Goal: Task Accomplishment & Management: Use online tool/utility

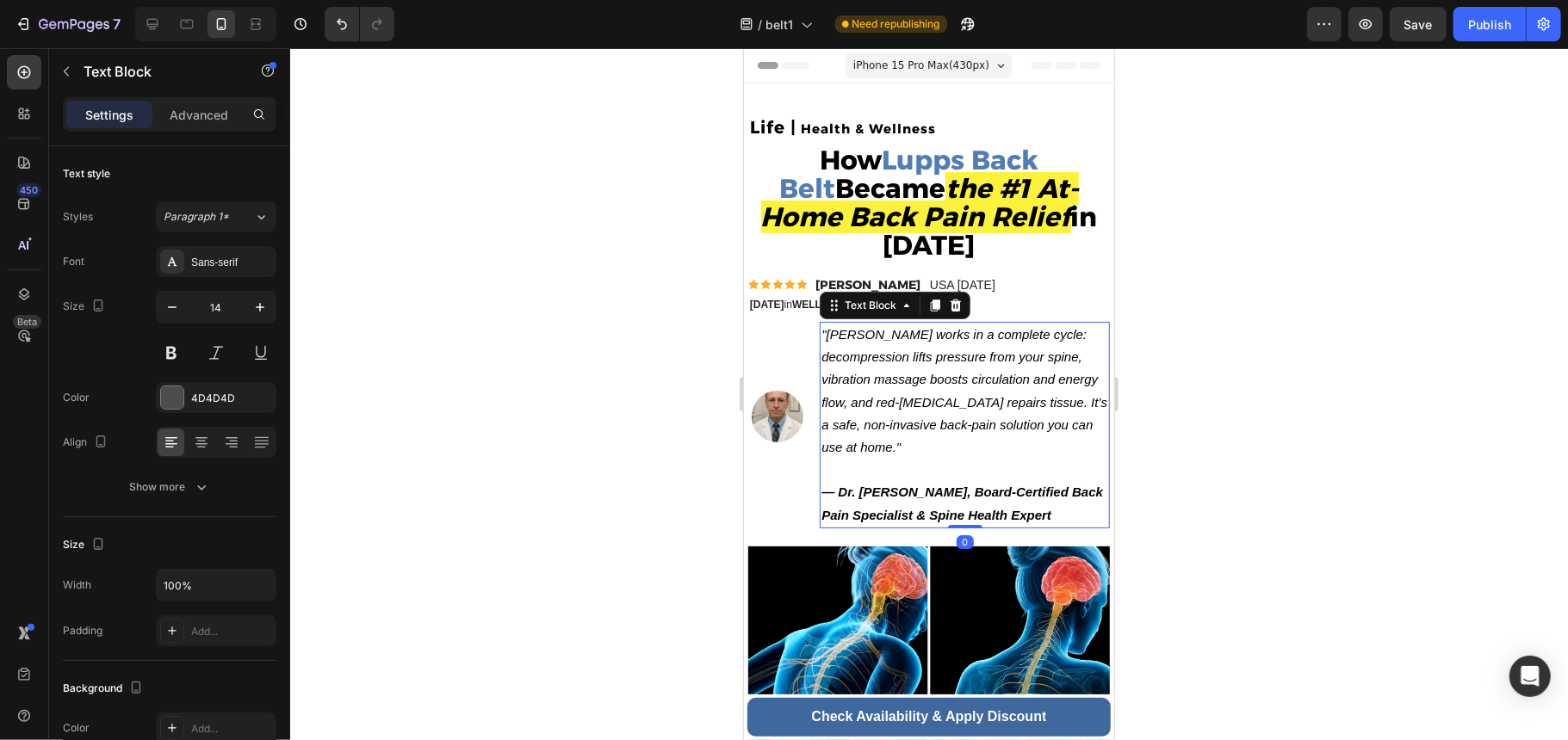
scroll to position [115, 0]
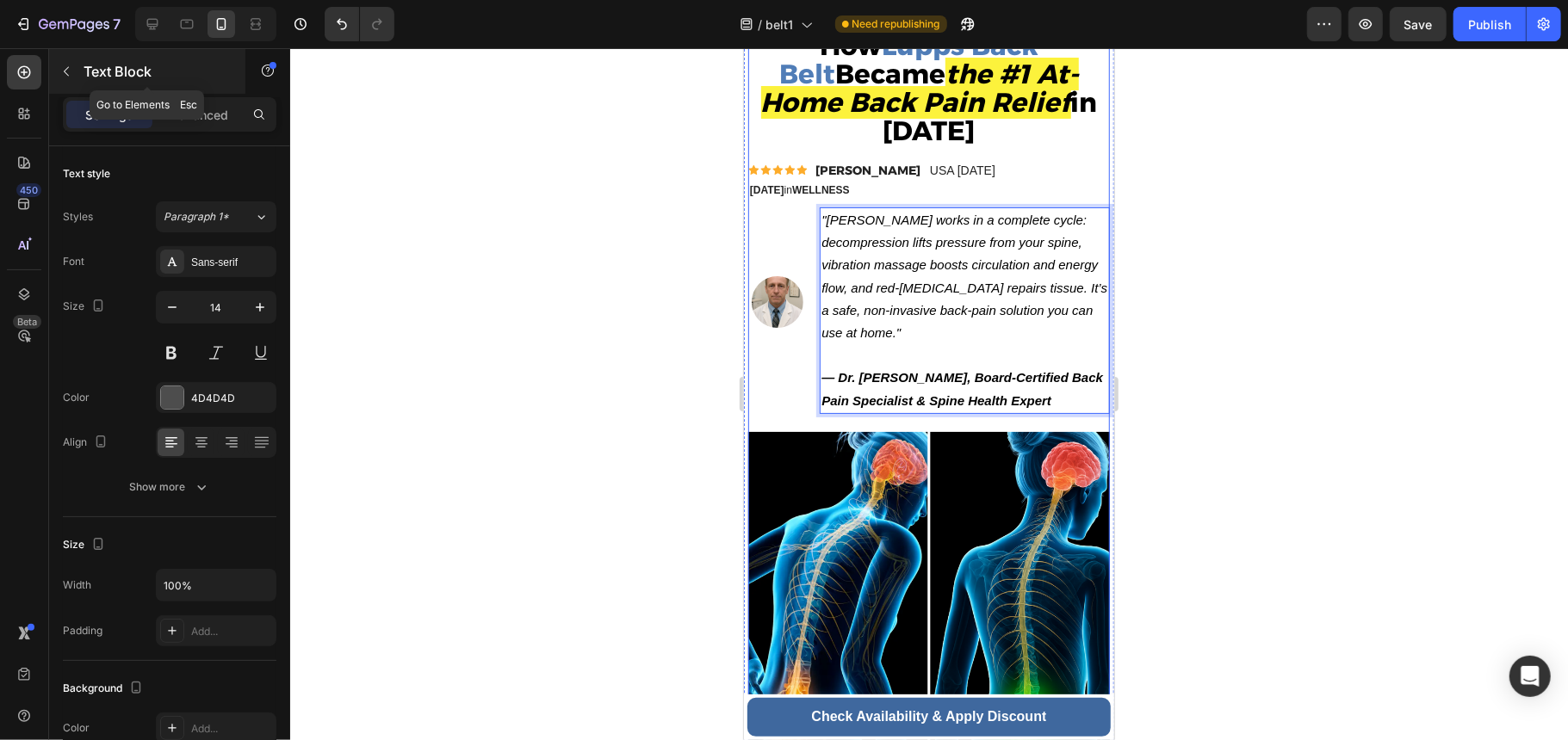
click at [93, 71] on p "Text Block" at bounding box center [156, 71] width 147 height 21
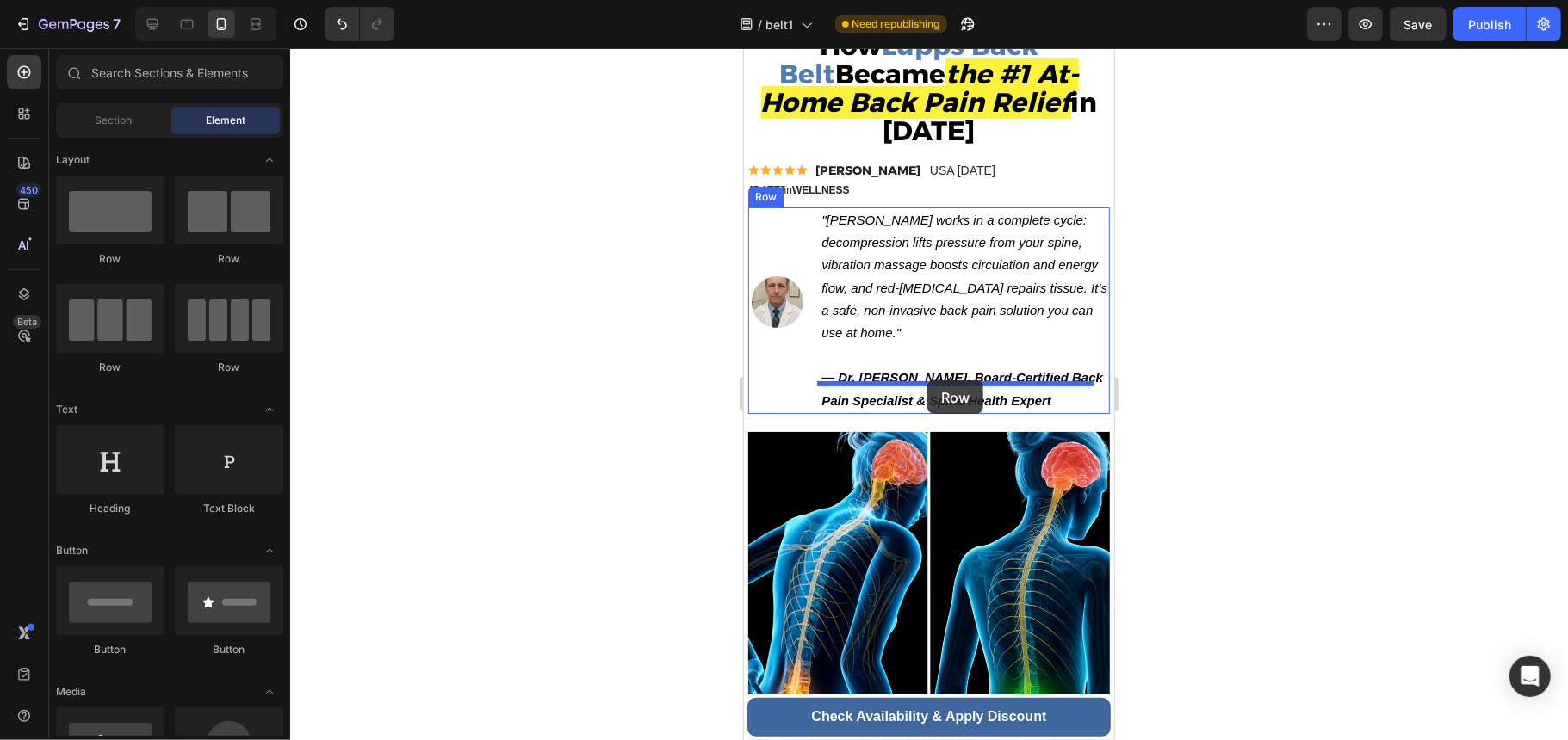
drag, startPoint x: 857, startPoint y: 279, endPoint x: 926, endPoint y: 380, distance: 122.3
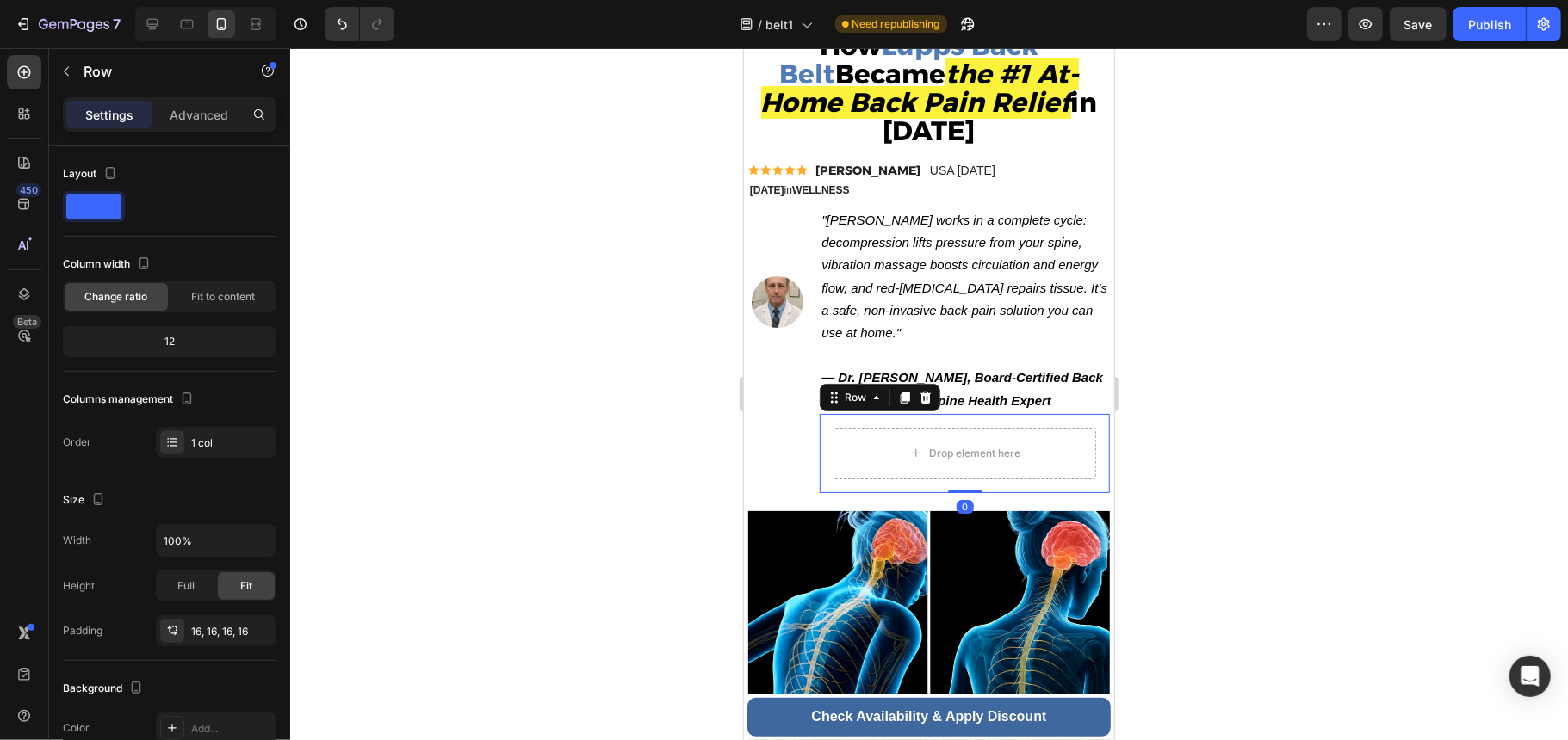
click at [819, 420] on div "Drop element here Row 0" at bounding box center [963, 453] width 290 height 79
click at [919, 439] on div "Drop element here" at bounding box center [963, 453] width 139 height 28
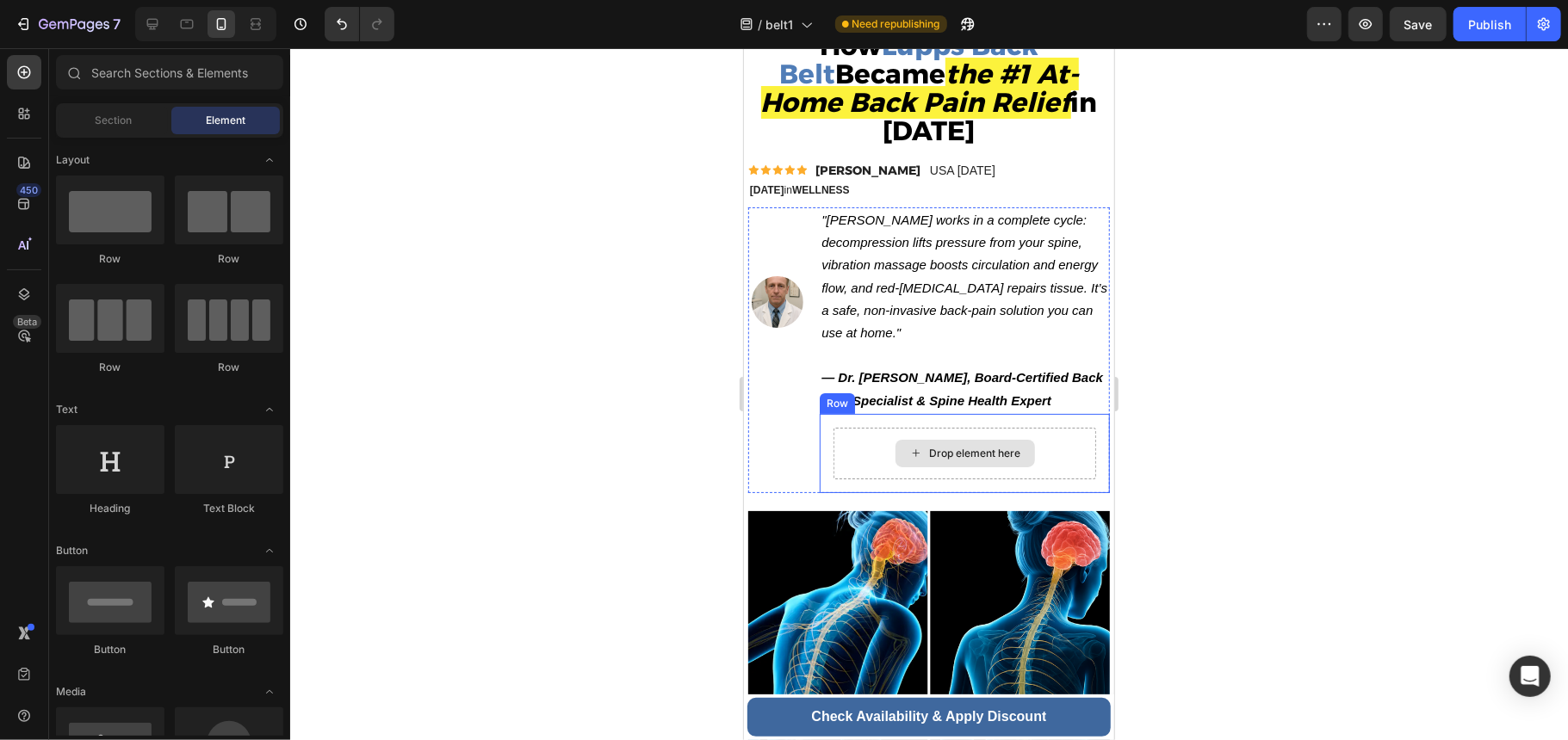
click at [1056, 426] on div "Drop element here" at bounding box center [963, 452] width 262 height 51
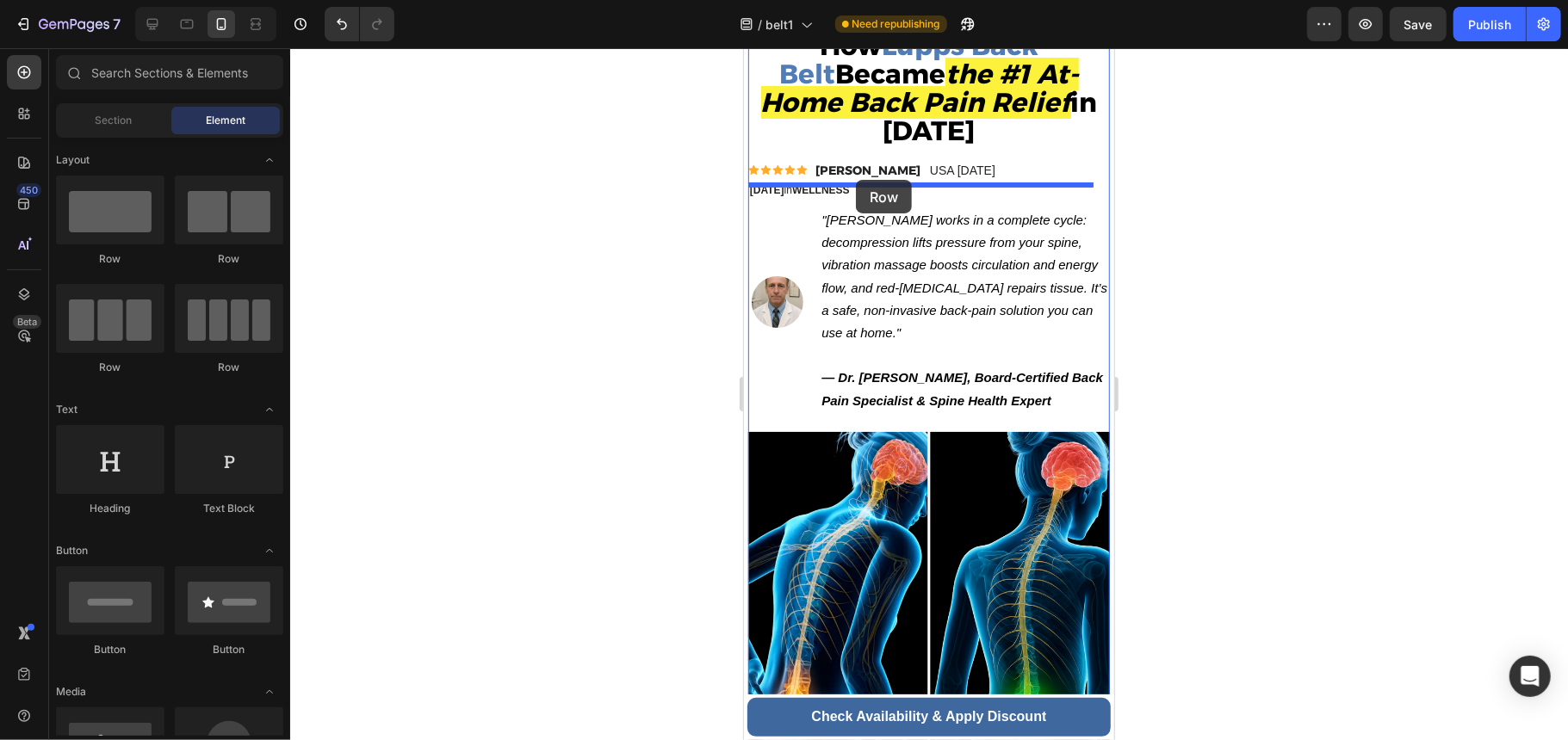
drag, startPoint x: 850, startPoint y: 270, endPoint x: 855, endPoint y: 180, distance: 90.1
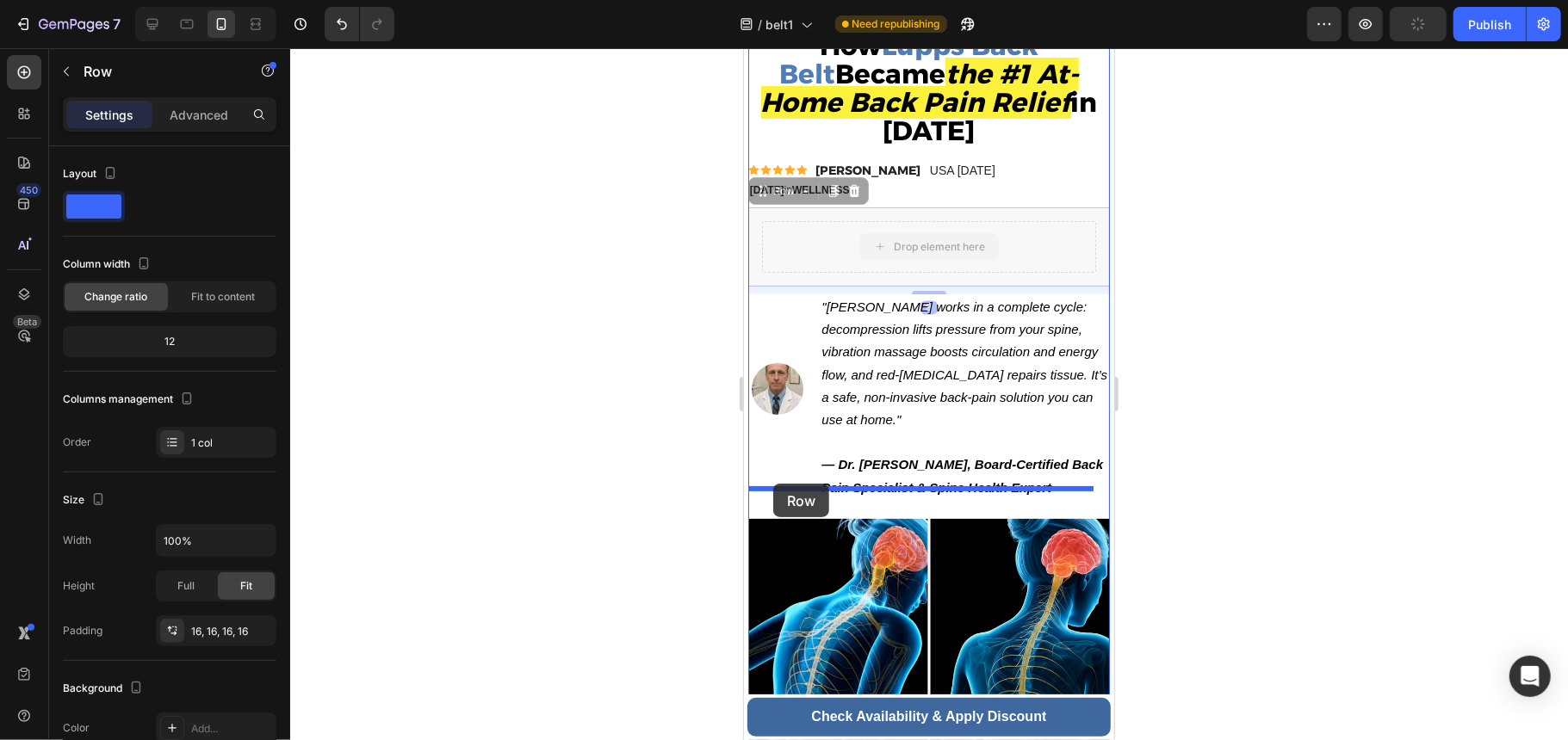
drag, startPoint x: 766, startPoint y: 173, endPoint x: 772, endPoint y: 482, distance: 309.1
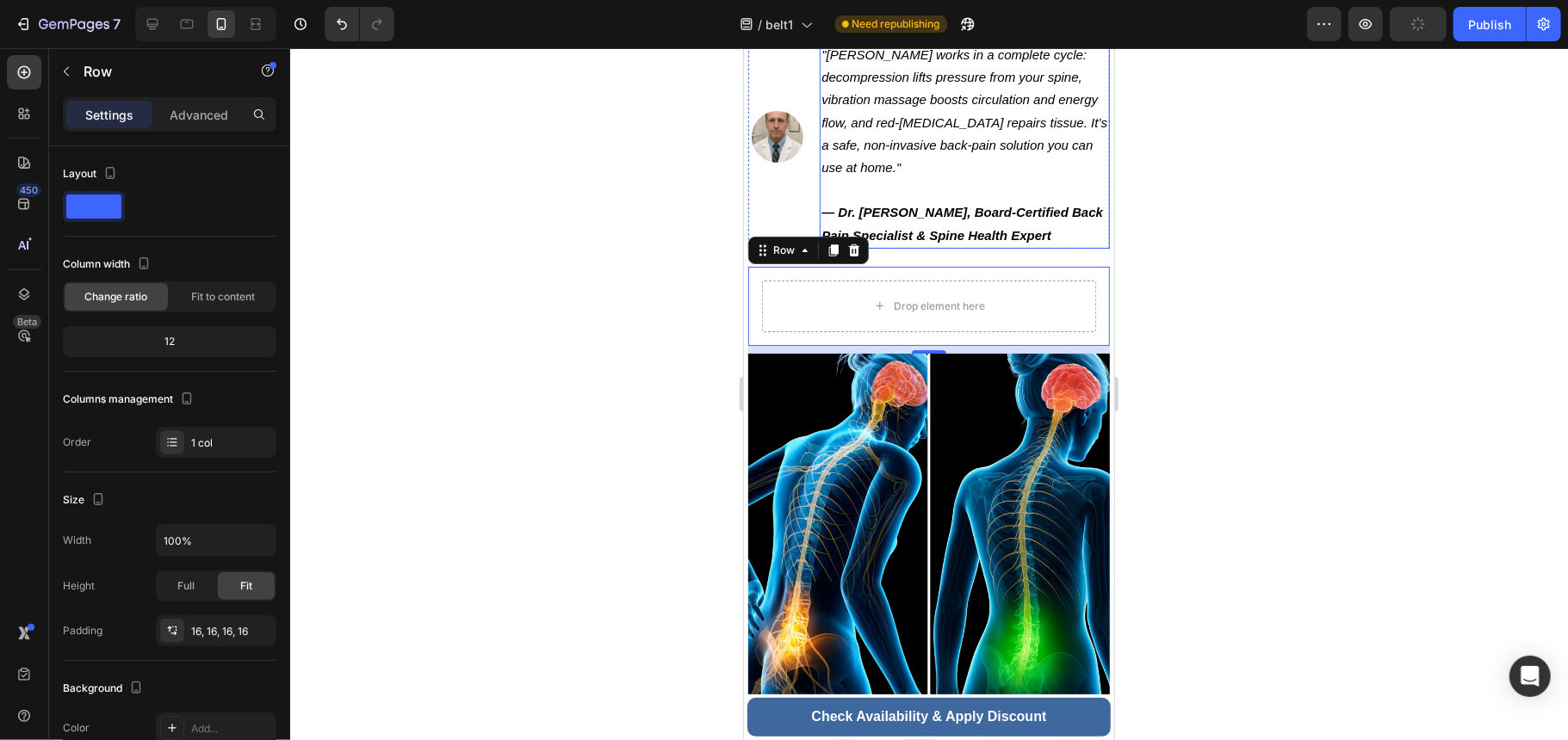
scroll to position [344, 0]
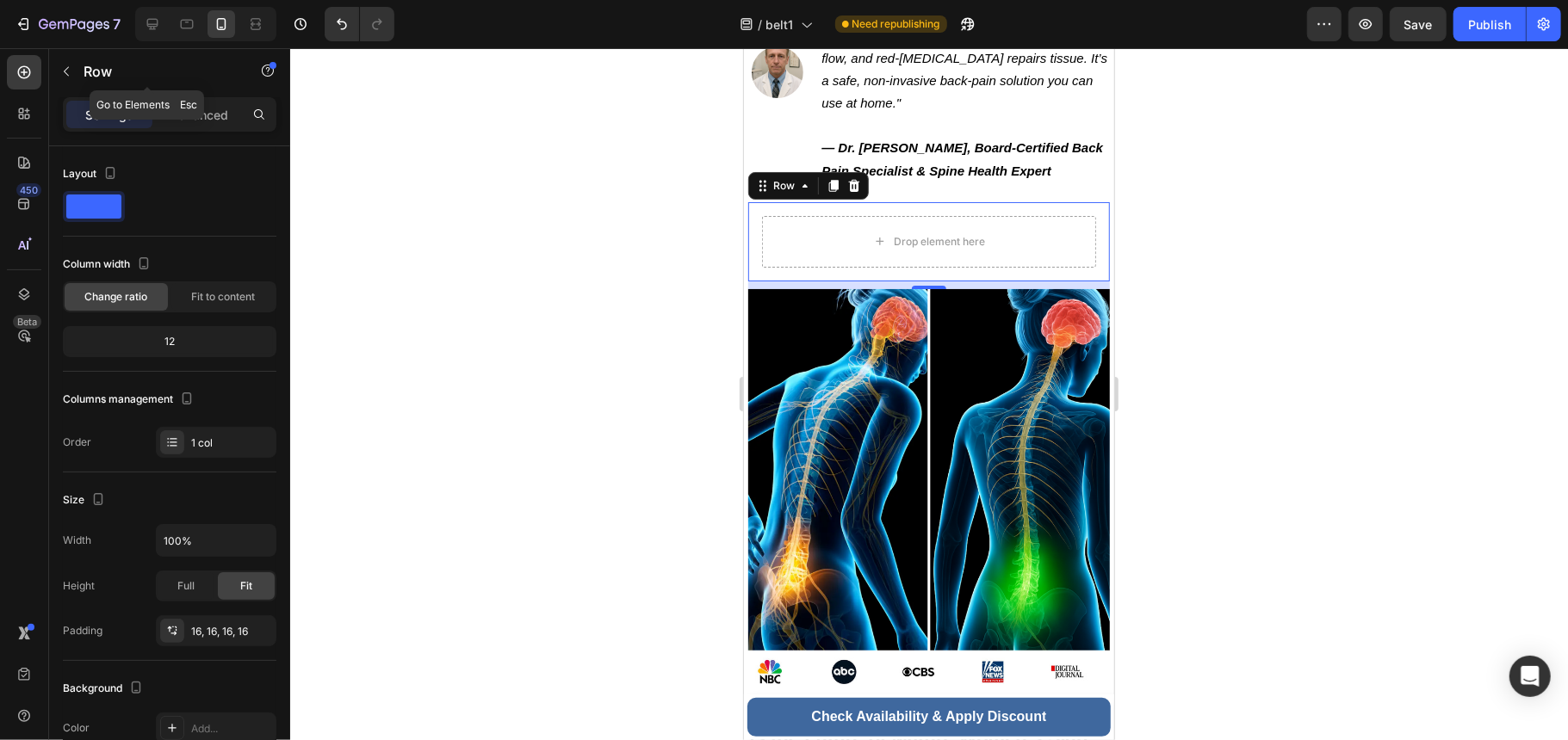
click at [194, 94] on div "Row" at bounding box center [147, 73] width 196 height 49
click at [202, 110] on p "Advanced" at bounding box center [199, 114] width 59 height 18
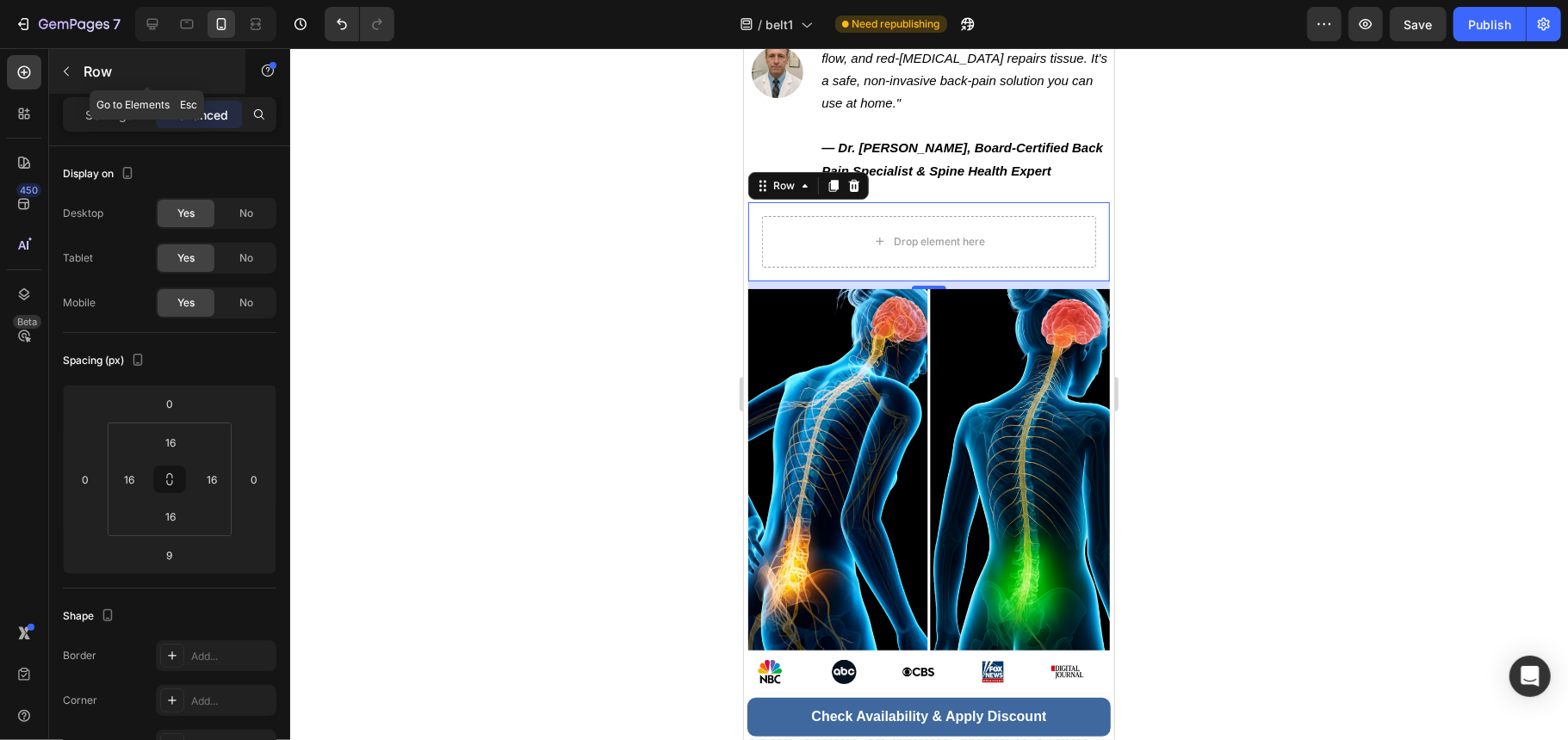
click at [73, 52] on div "Row" at bounding box center [147, 72] width 196 height 45
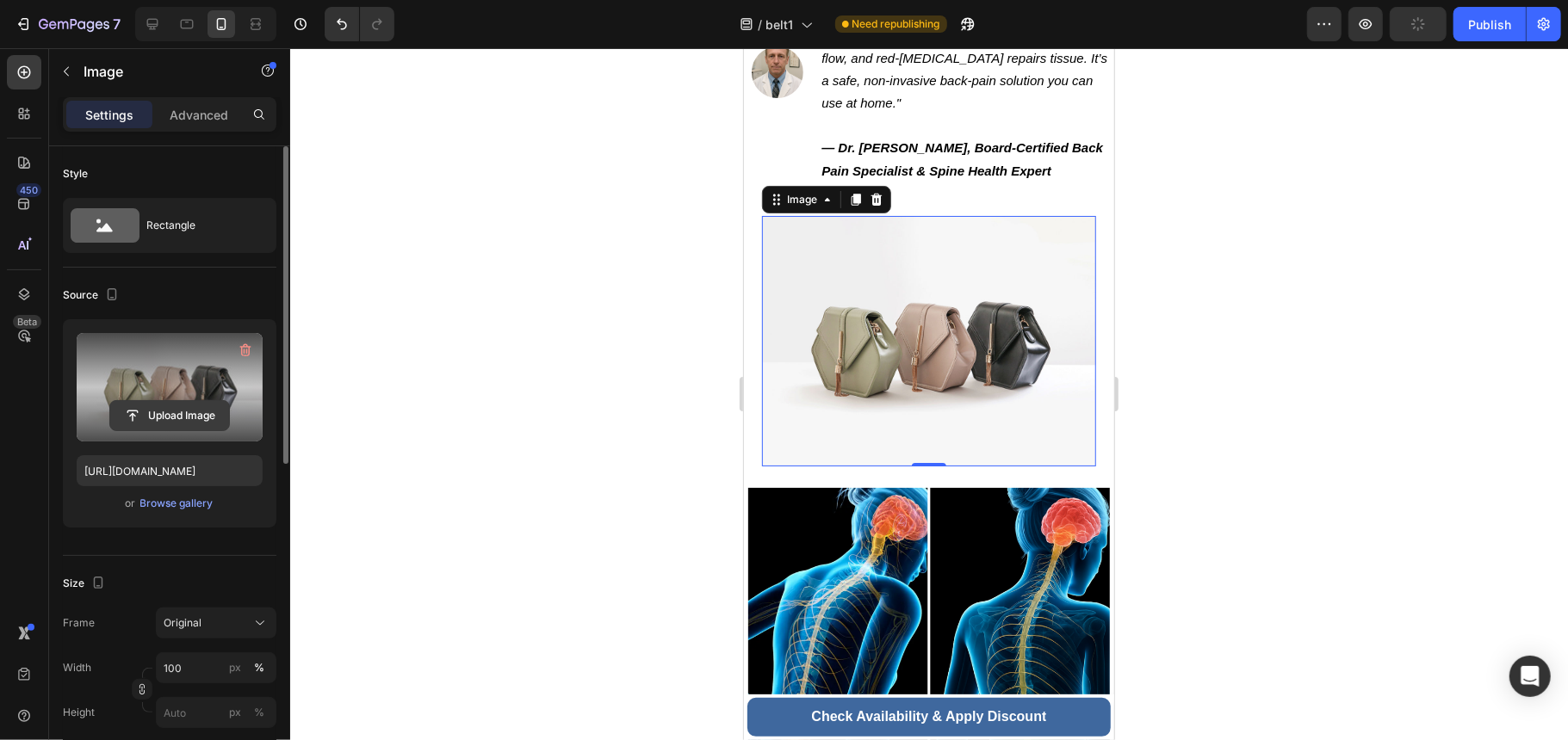
click at [176, 427] on input "file" at bounding box center [169, 415] width 119 height 29
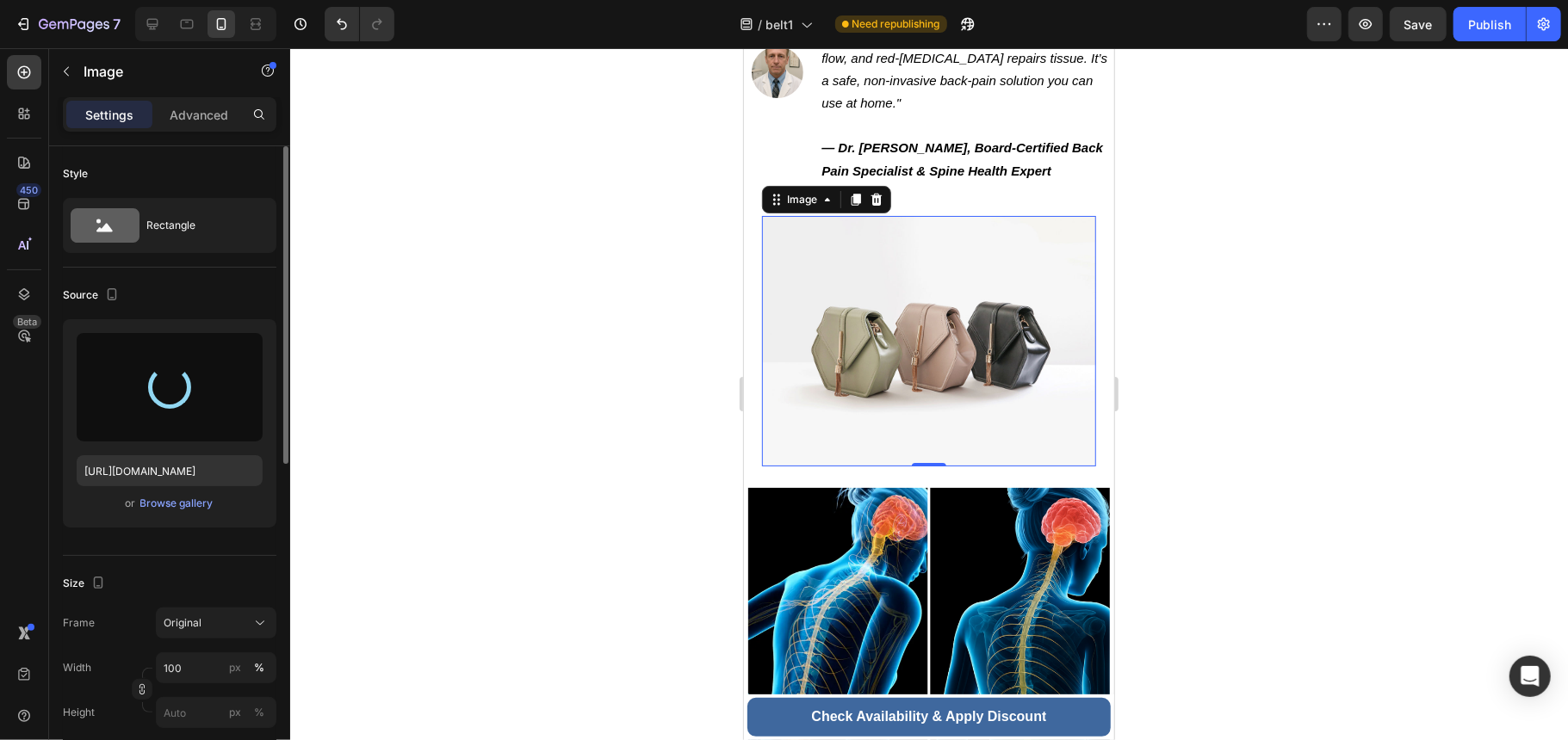
type input "[URL][DOMAIN_NAME]"
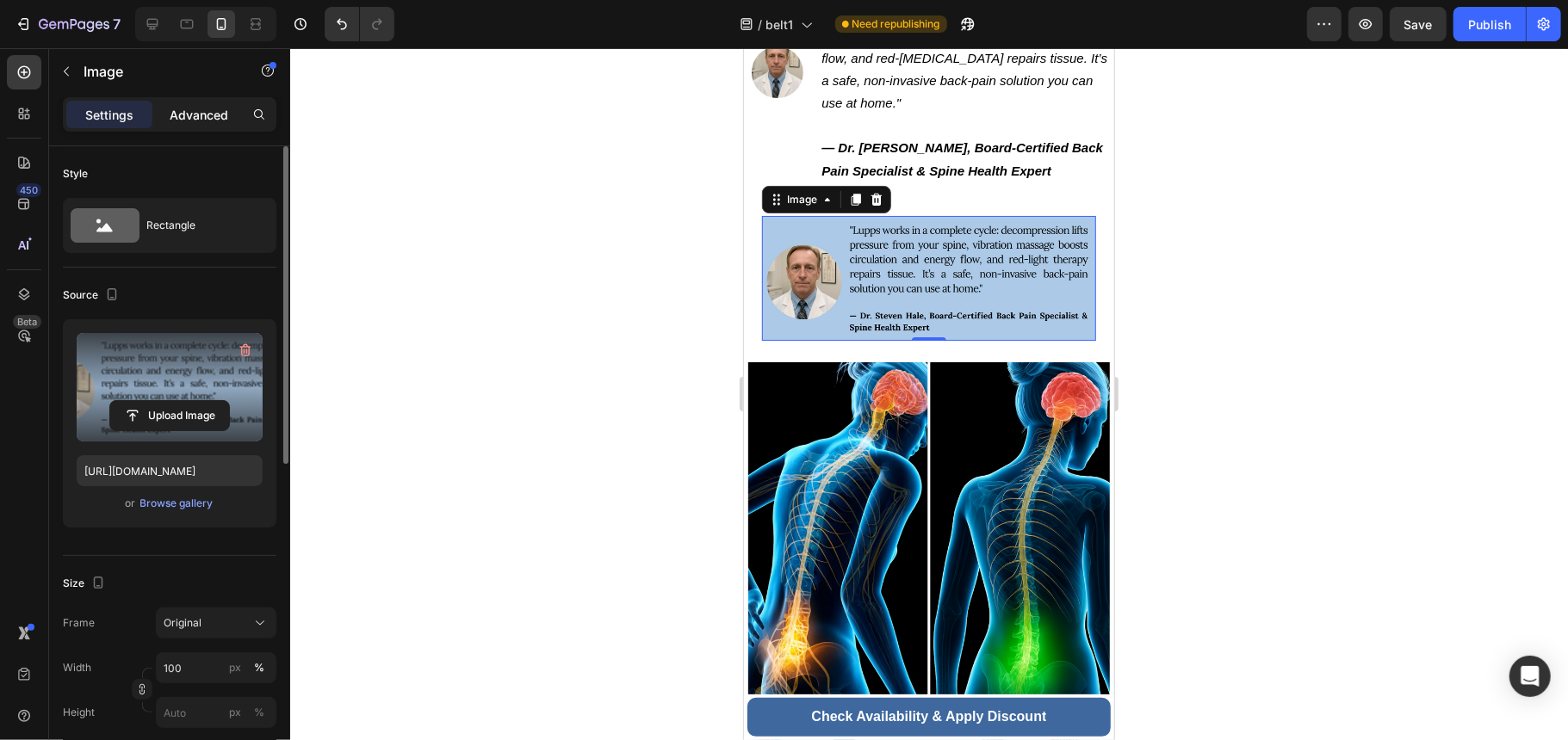
click at [216, 118] on p "Advanced" at bounding box center [199, 114] width 59 height 18
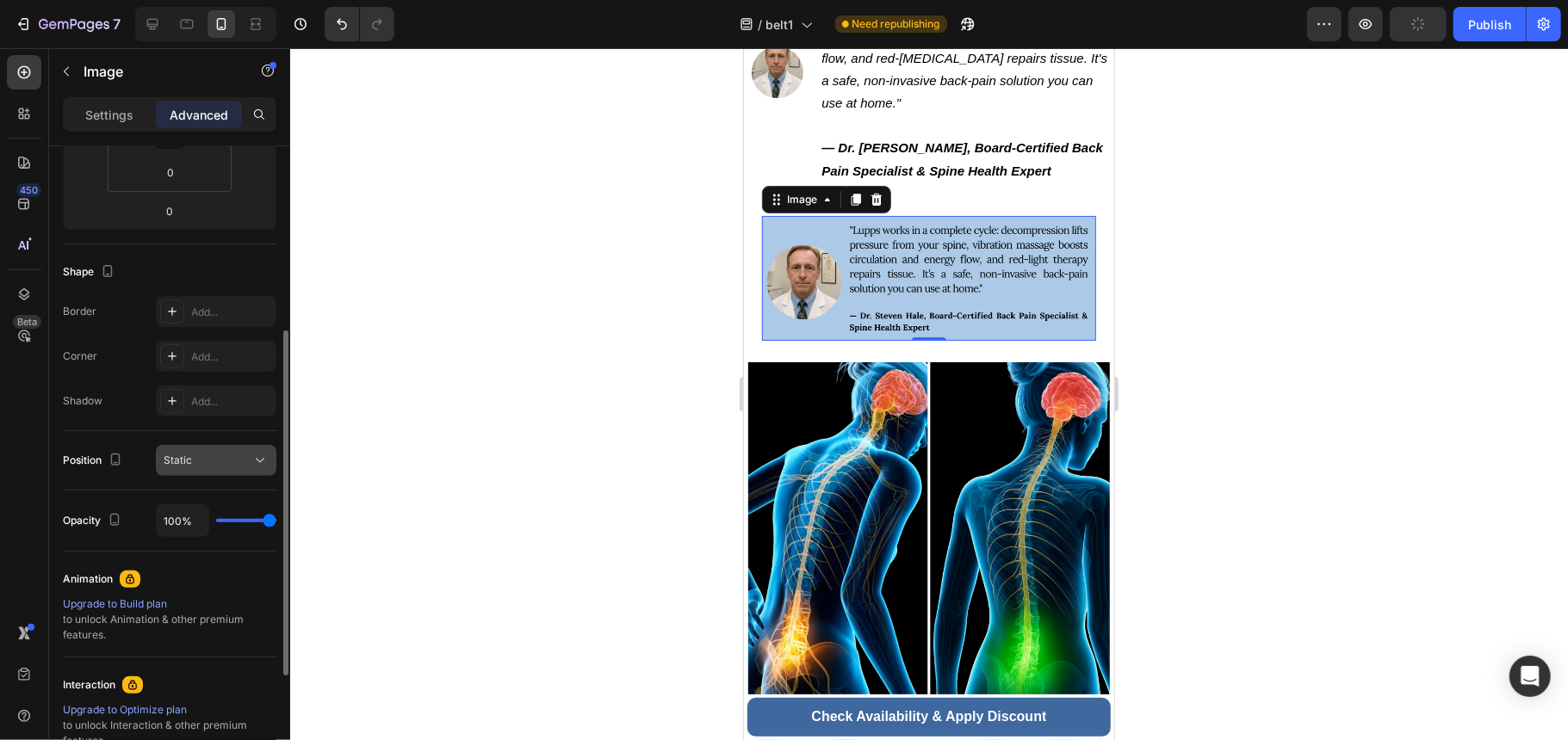
click at [231, 458] on div "Static" at bounding box center [207, 460] width 88 height 16
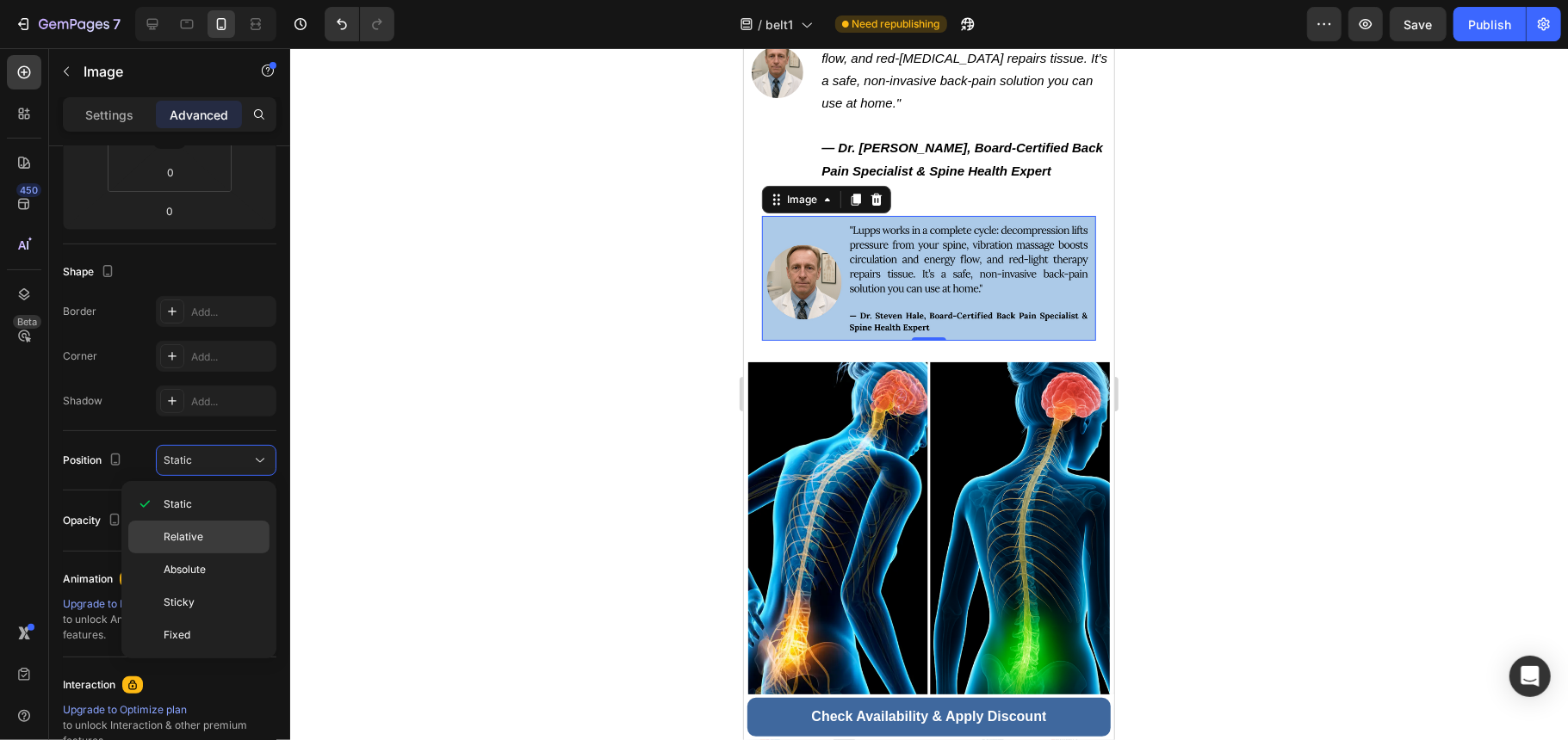
click at [214, 535] on p "Relative" at bounding box center [212, 537] width 98 height 16
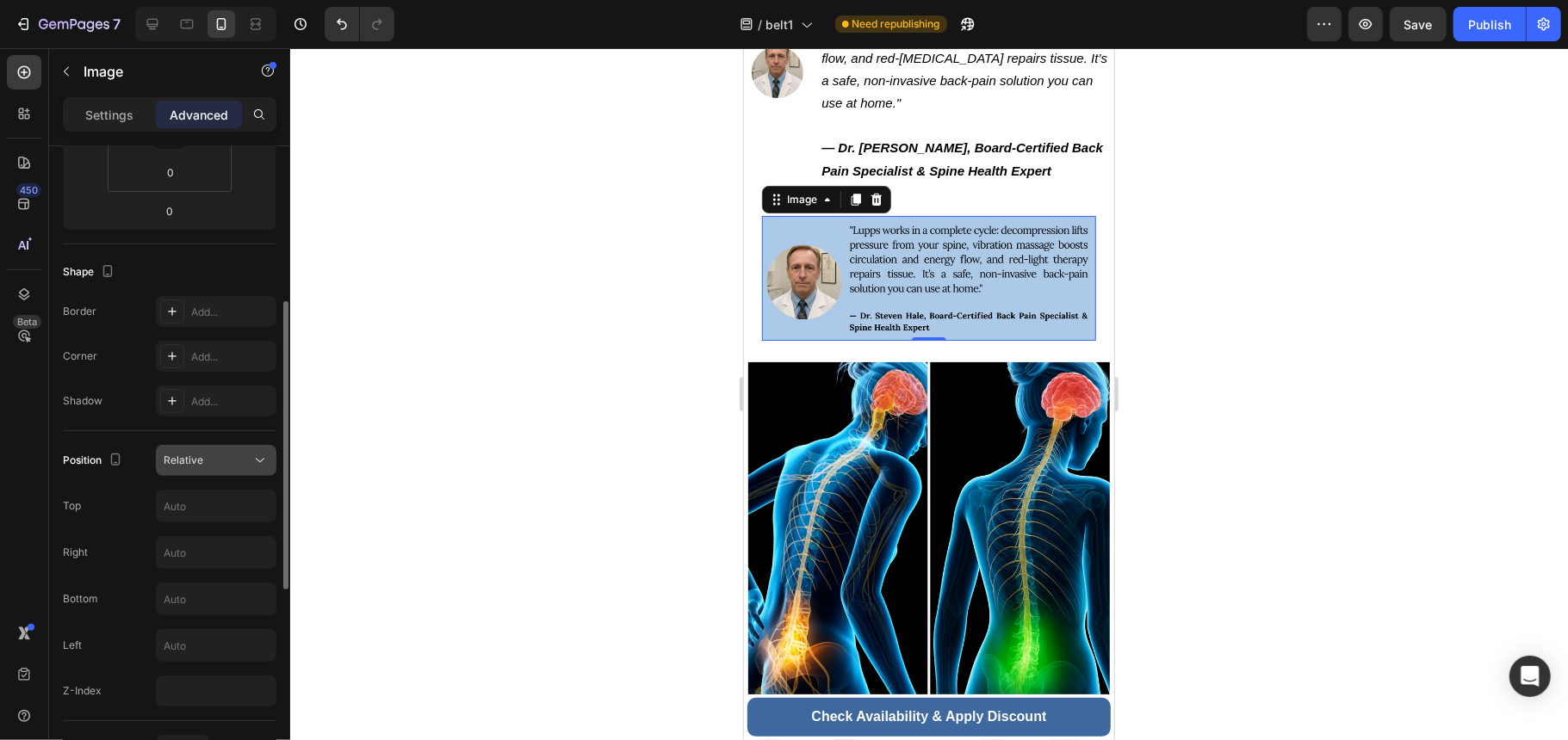
click at [221, 470] on button "Relative" at bounding box center [216, 460] width 120 height 31
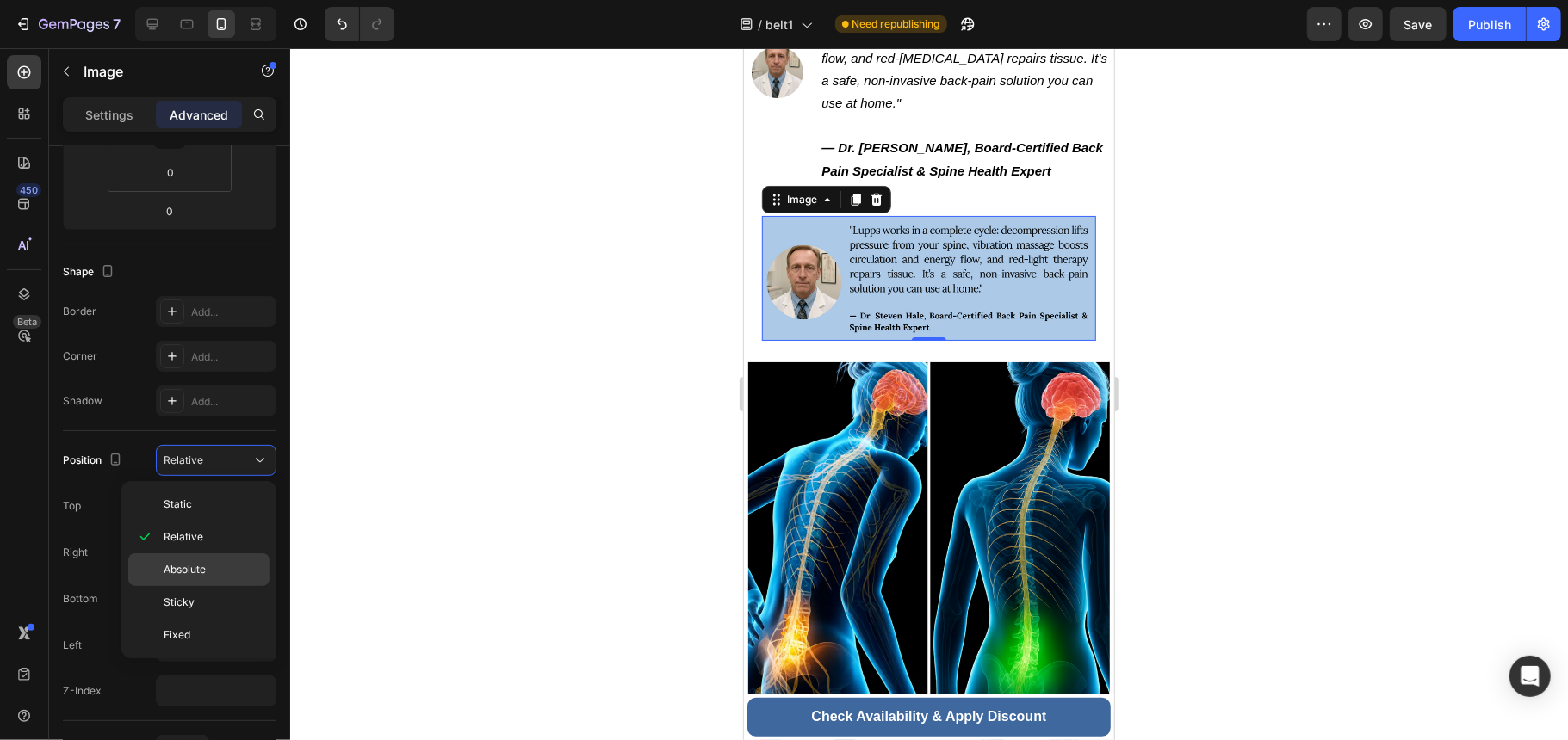
click at [228, 563] on p "Absolute" at bounding box center [212, 569] width 98 height 16
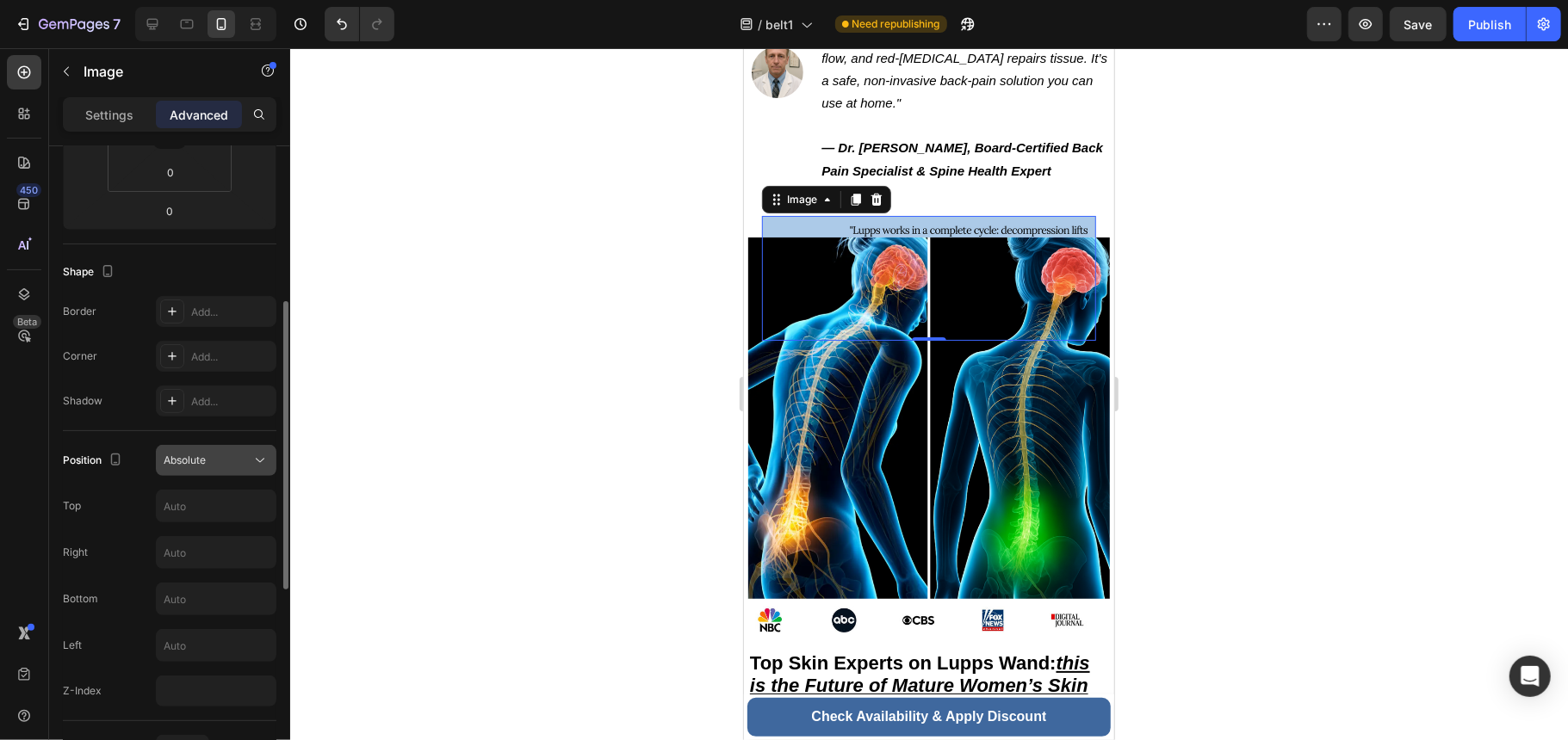
click at [232, 472] on button "Absolute" at bounding box center [216, 460] width 120 height 31
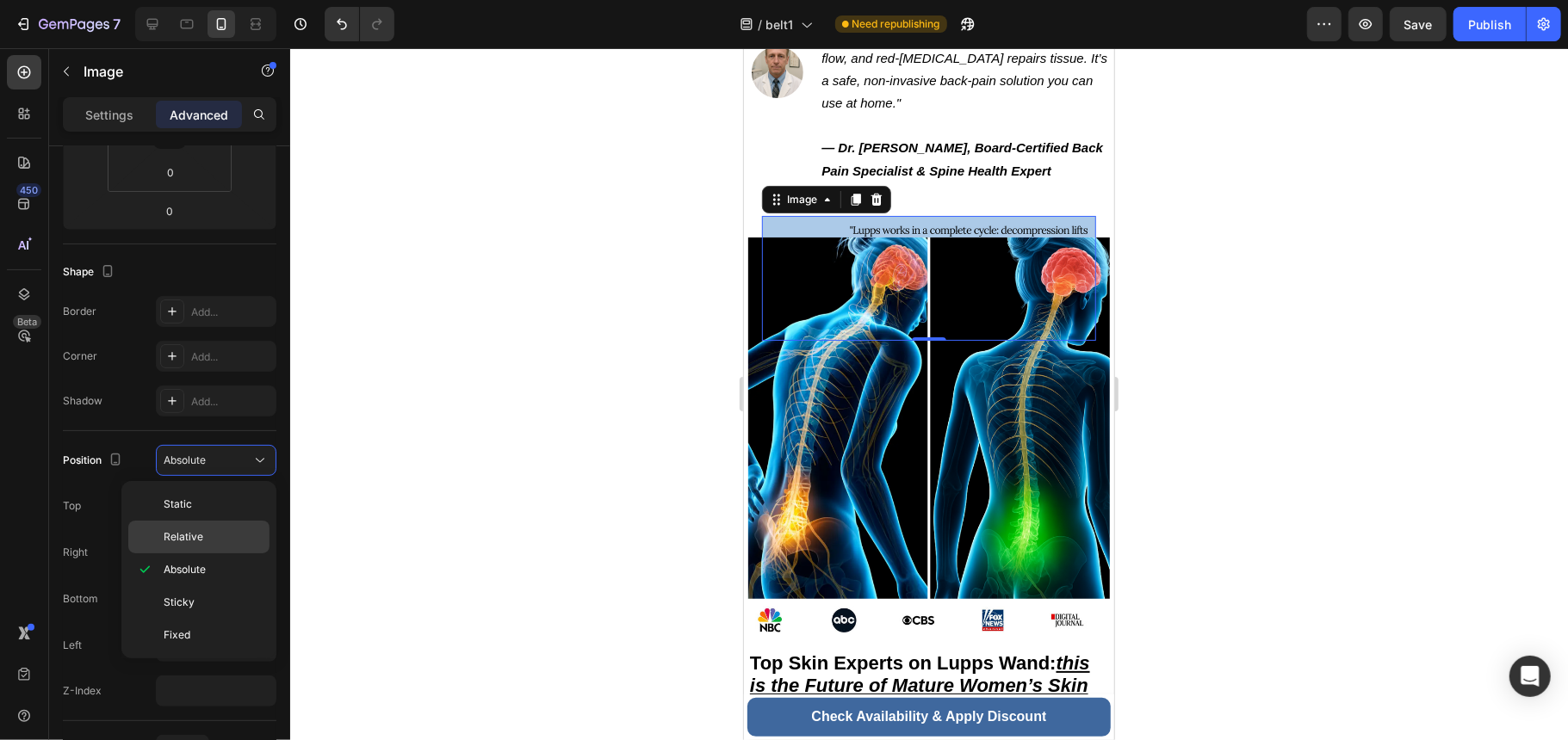
click at [239, 541] on p "Relative" at bounding box center [212, 537] width 98 height 16
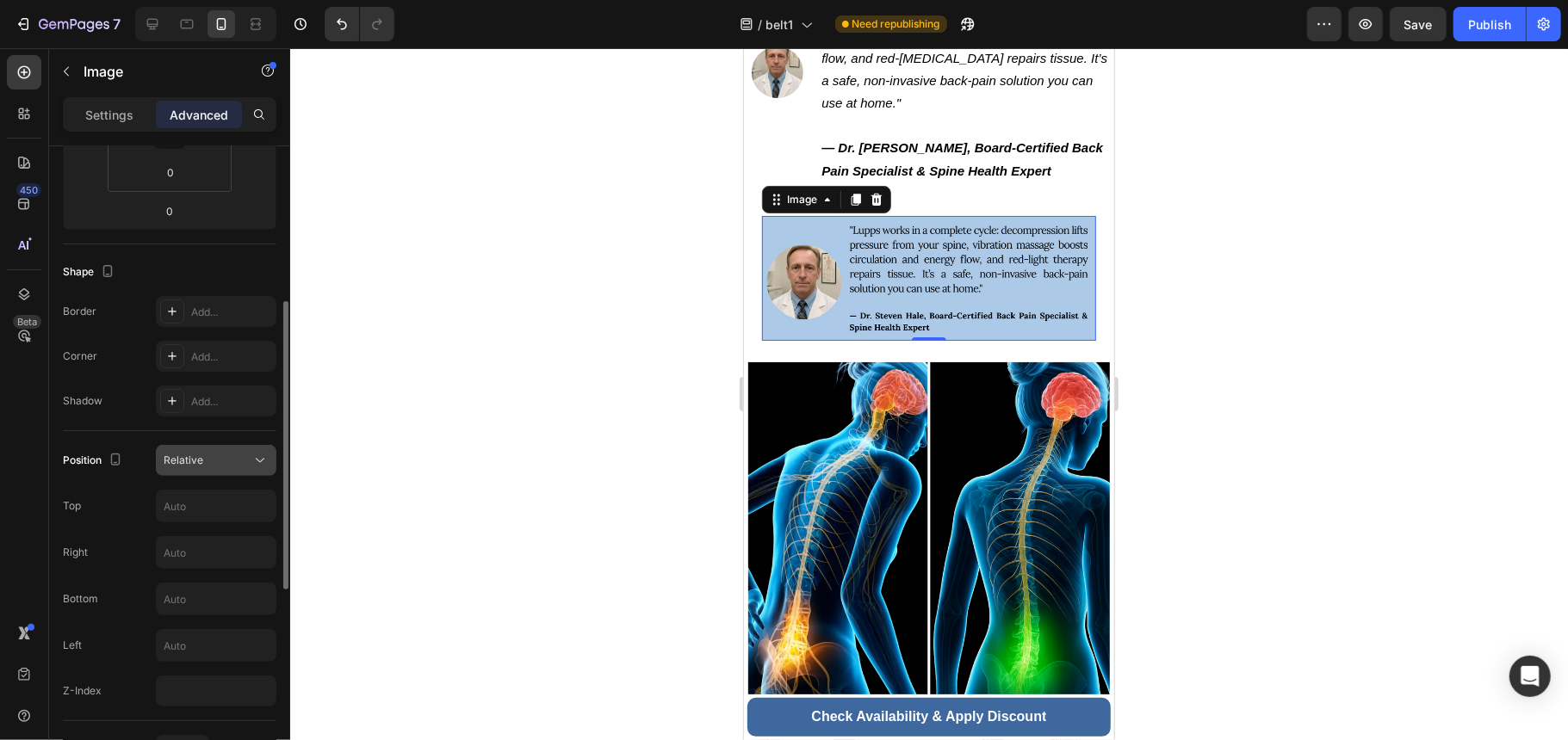
click at [224, 466] on div "Relative" at bounding box center [207, 460] width 88 height 16
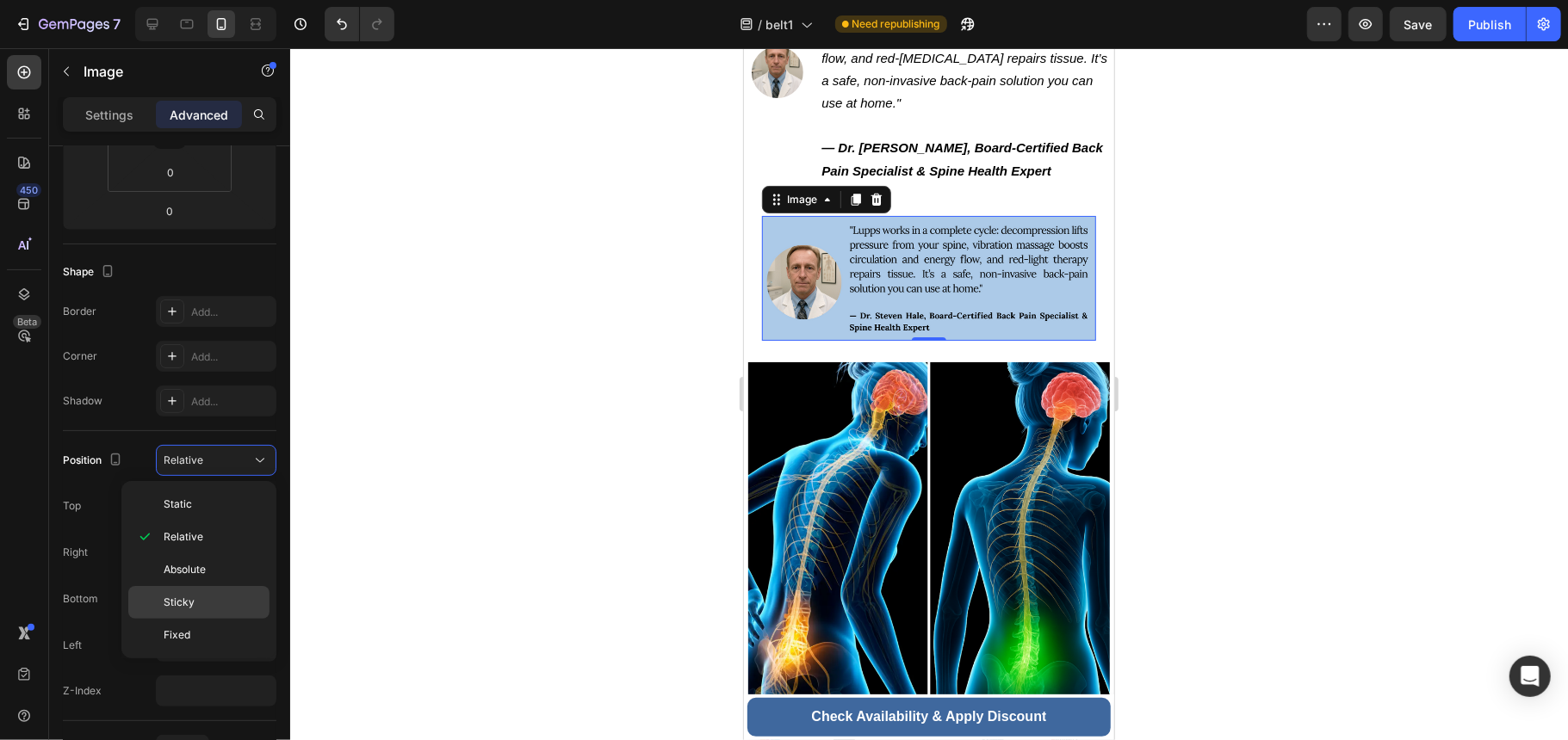
click at [232, 604] on p "Sticky" at bounding box center [212, 602] width 98 height 16
type input "0"
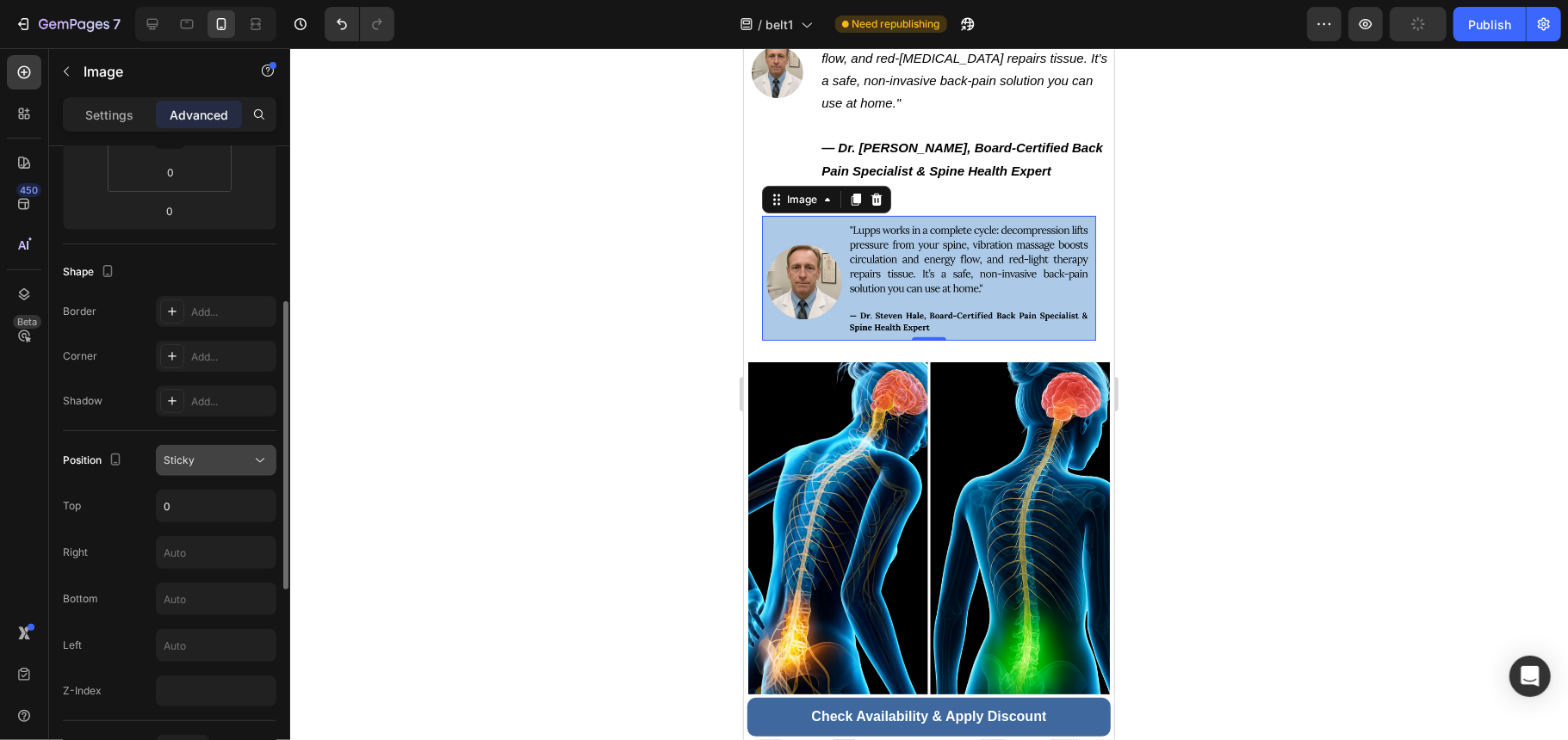
click at [238, 466] on div "Sticky" at bounding box center [207, 460] width 88 height 16
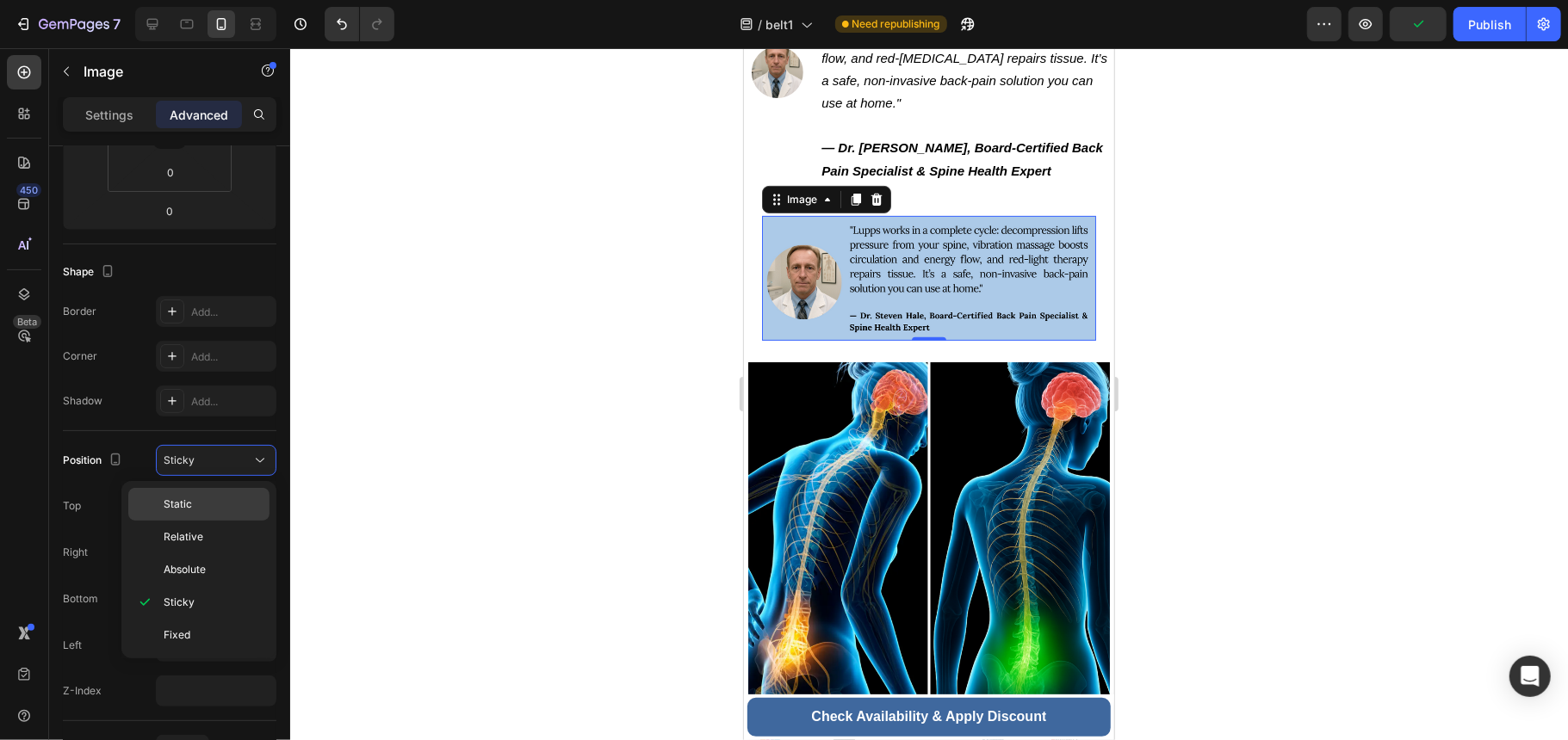
click at [238, 521] on div "Static" at bounding box center [198, 537] width 141 height 33
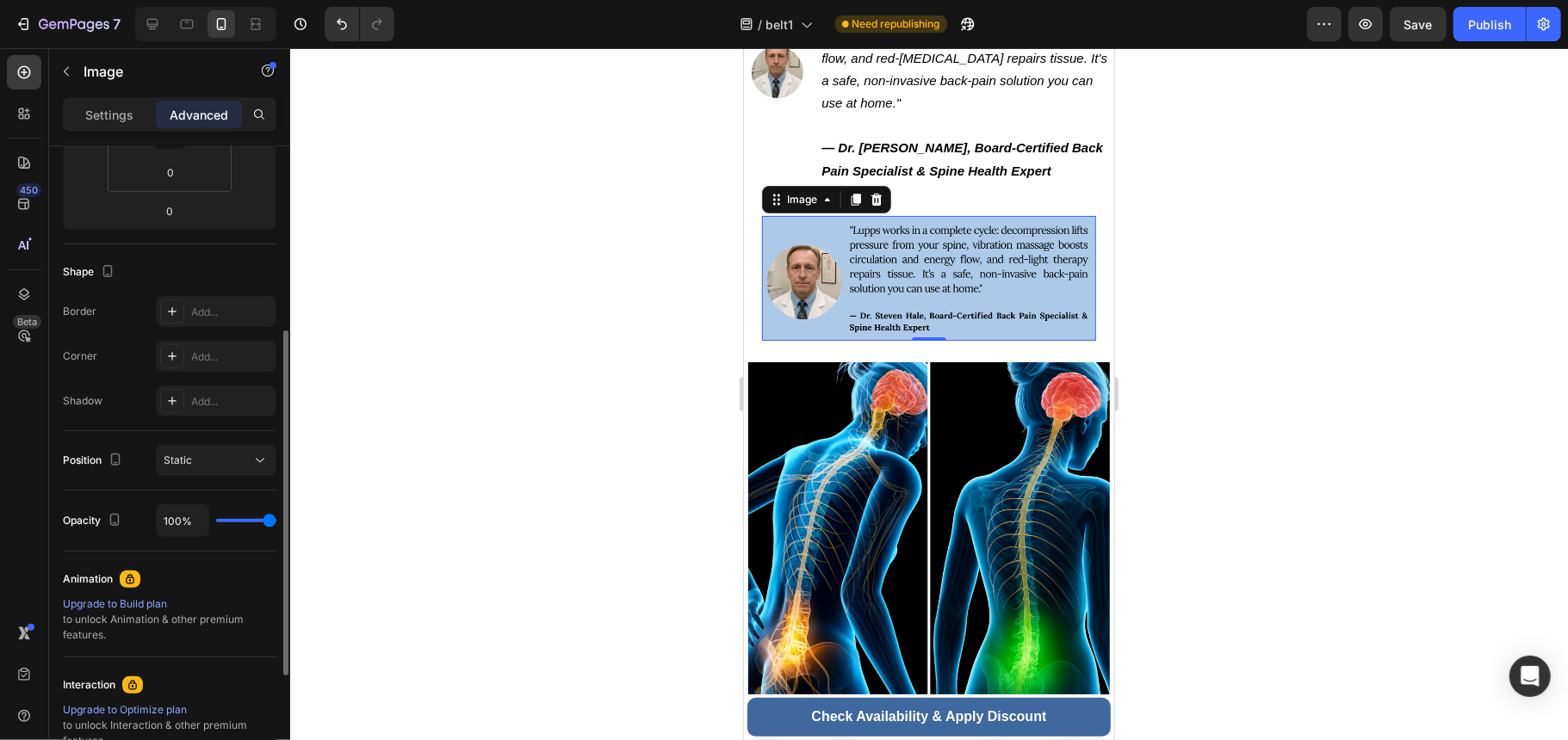
scroll to position [115, 0]
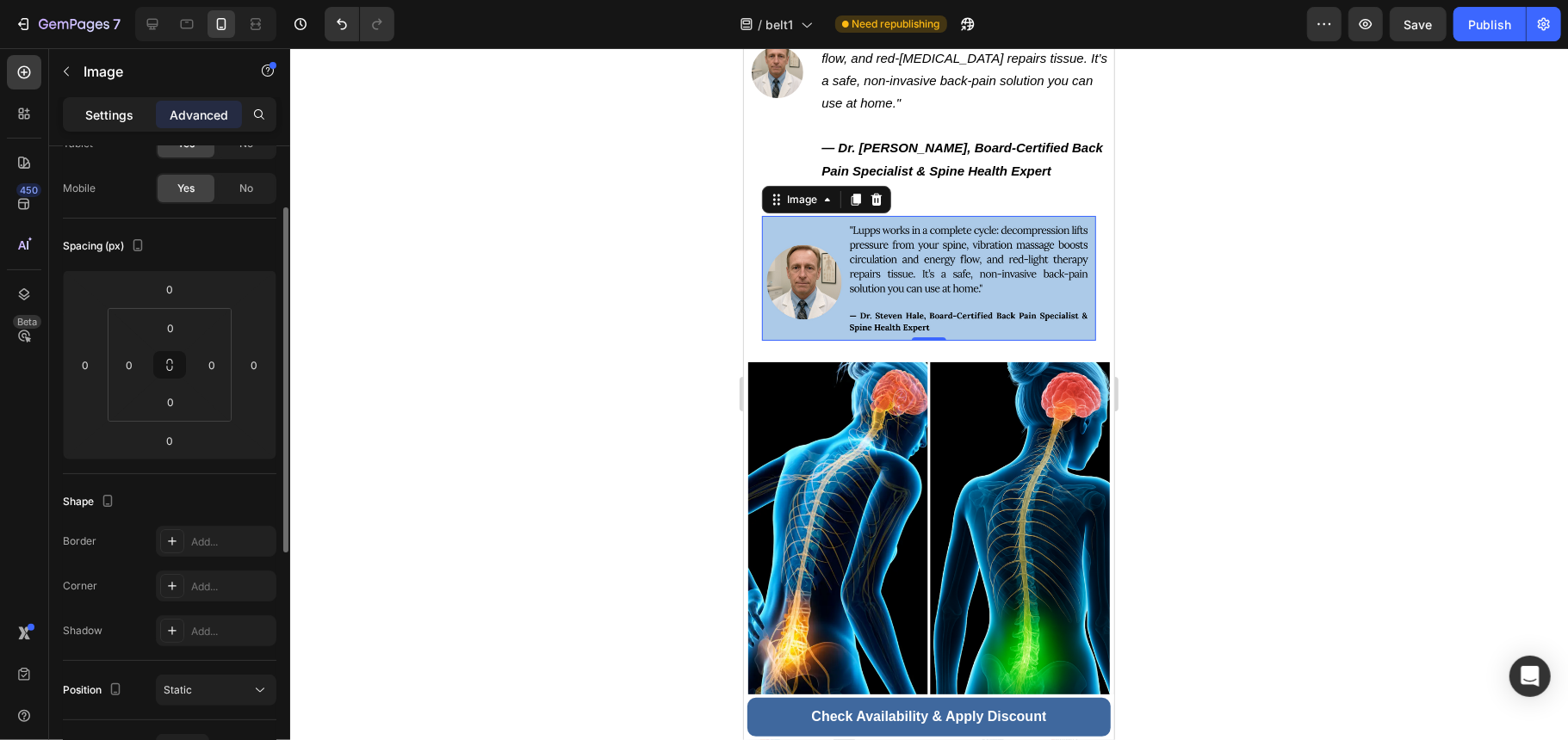
click at [118, 125] on div "Settings" at bounding box center [109, 115] width 86 height 28
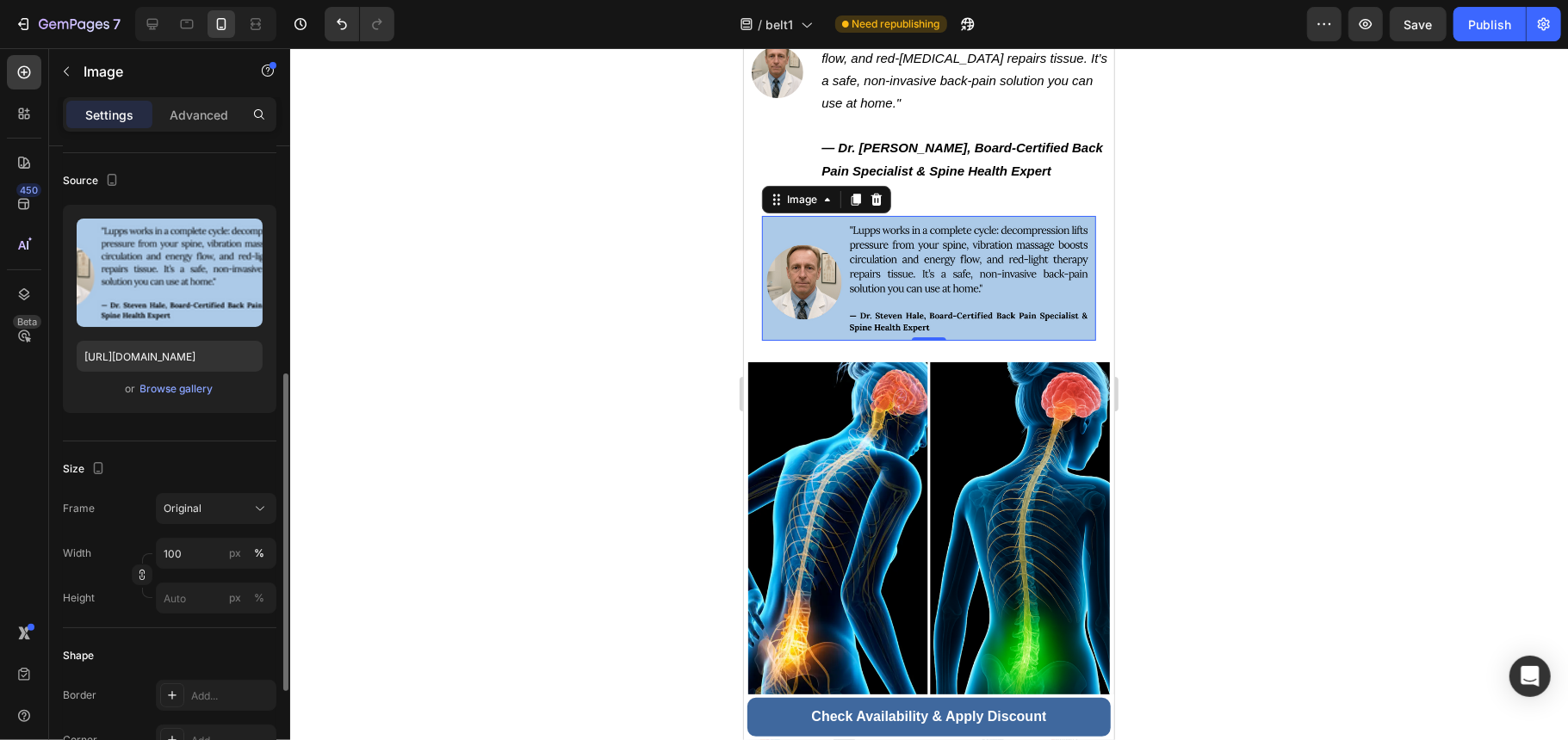
scroll to position [229, 0]
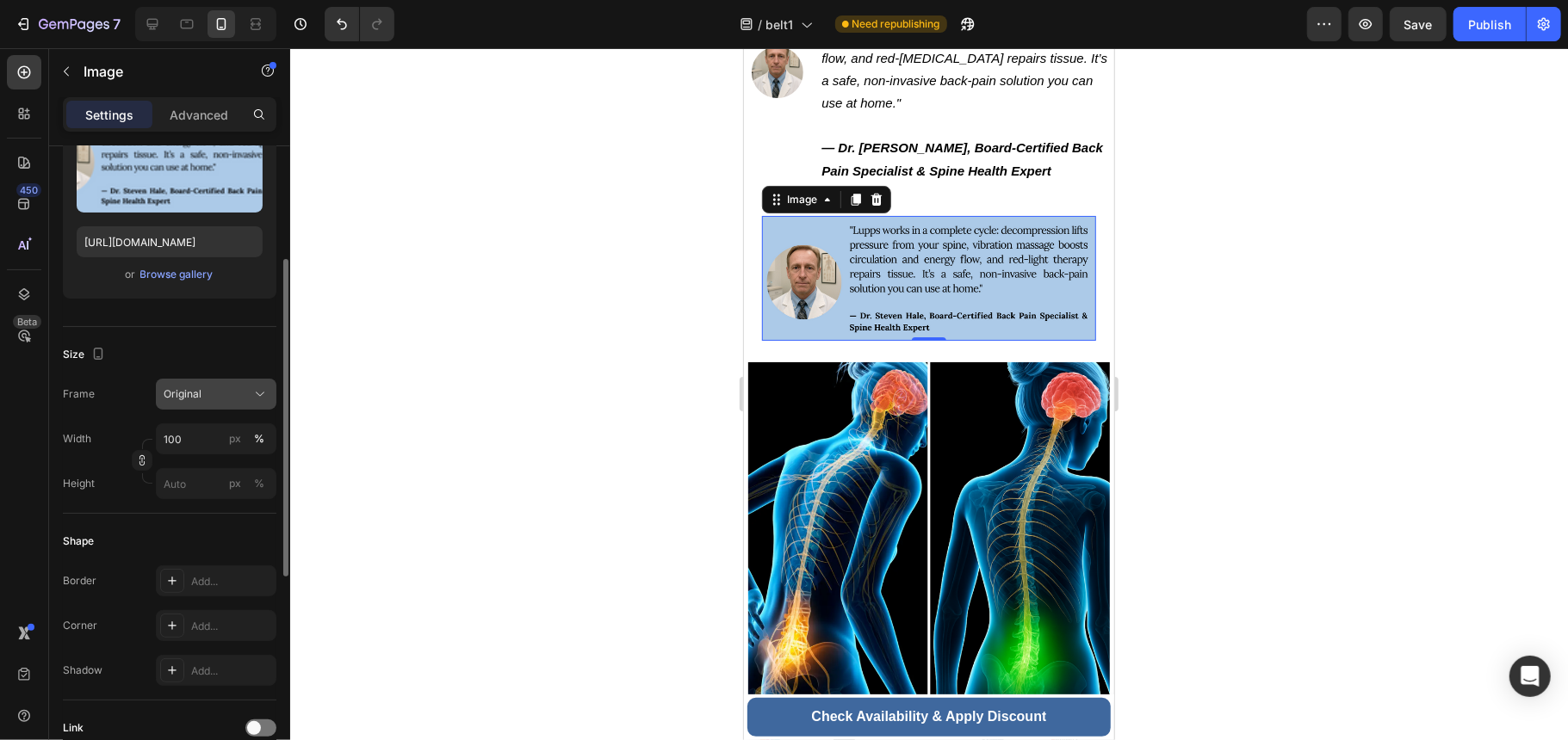
click at [216, 386] on div "Original" at bounding box center [205, 394] width 84 height 16
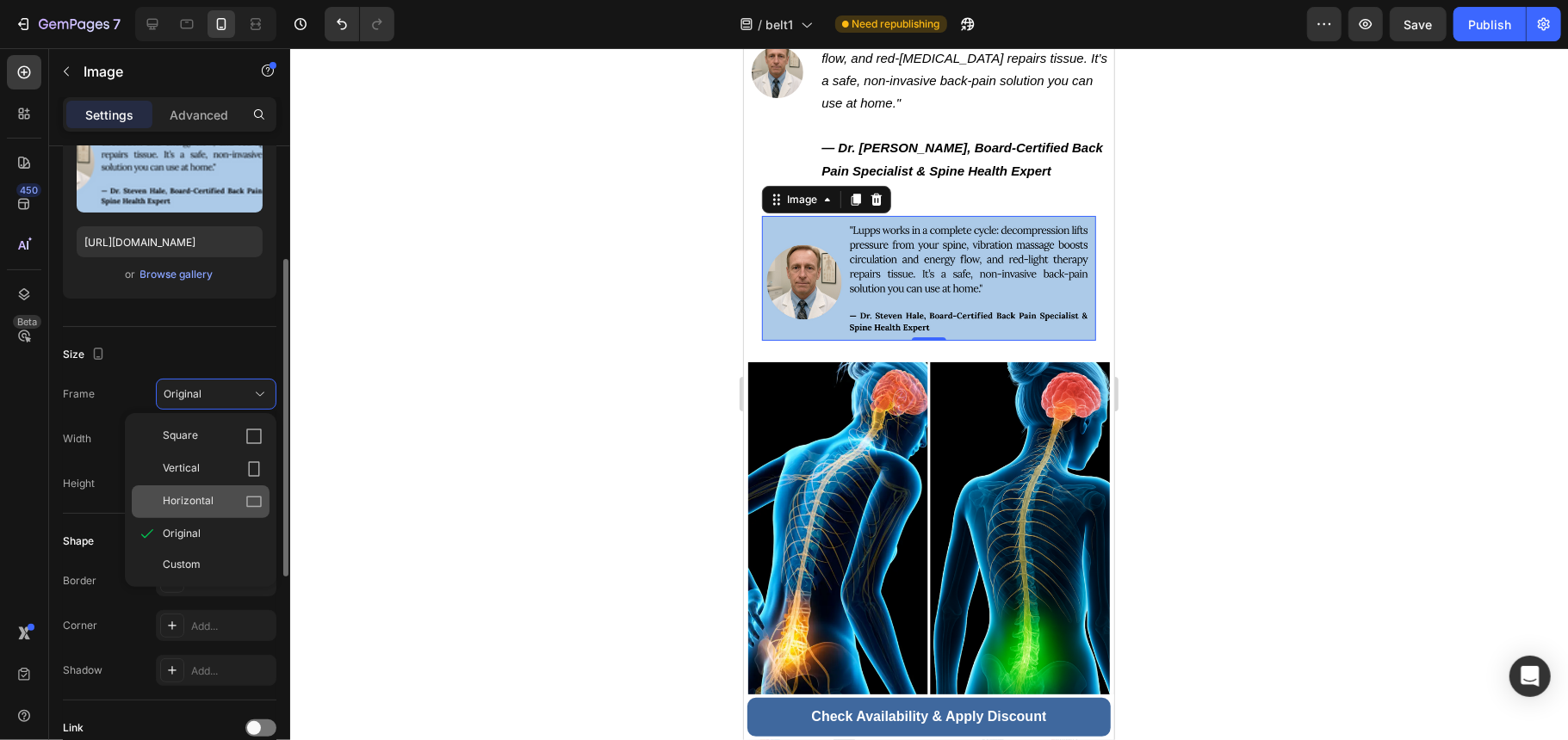
click at [245, 494] on icon at bounding box center [254, 502] width 17 height 17
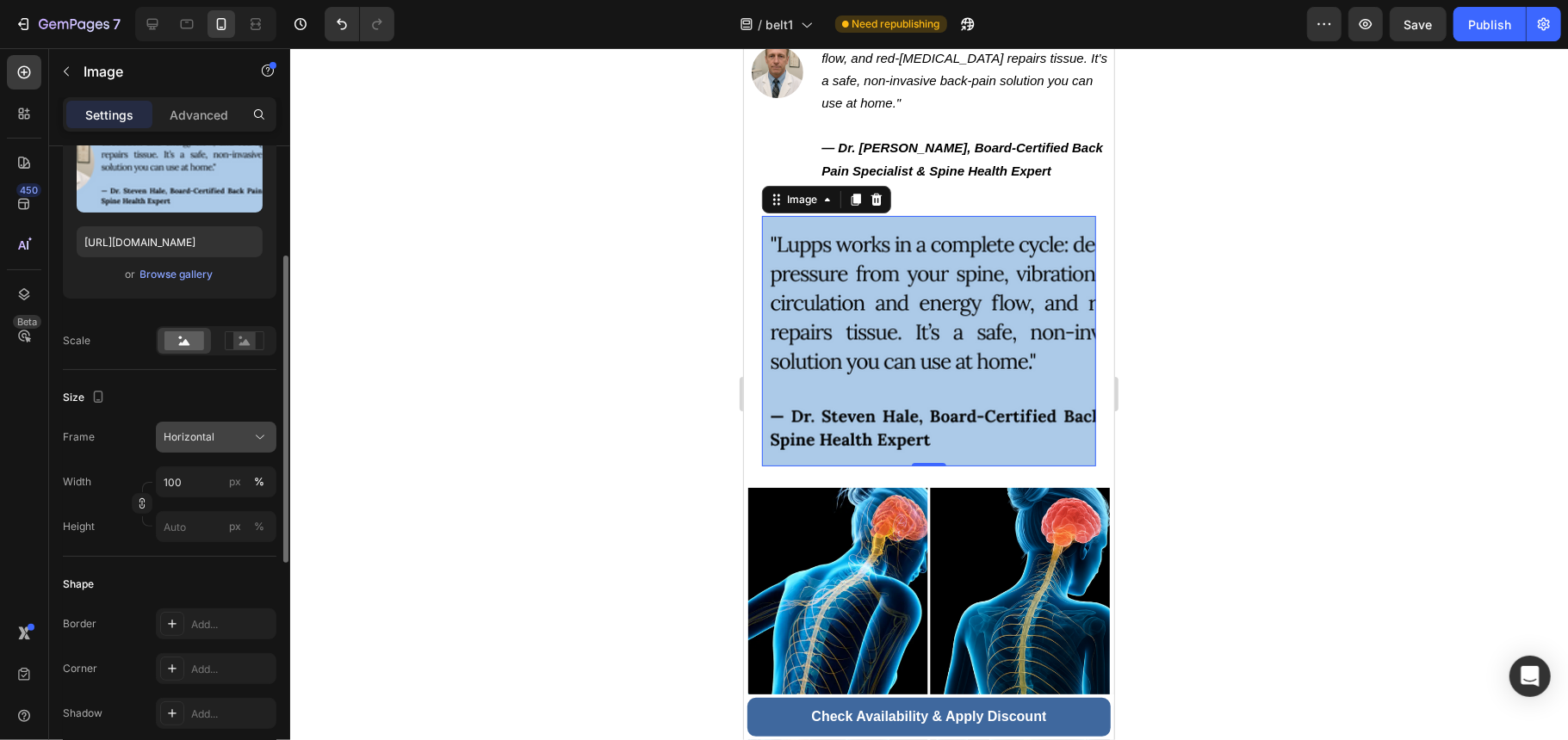
click at [228, 439] on div "Horizontal" at bounding box center [205, 437] width 84 height 16
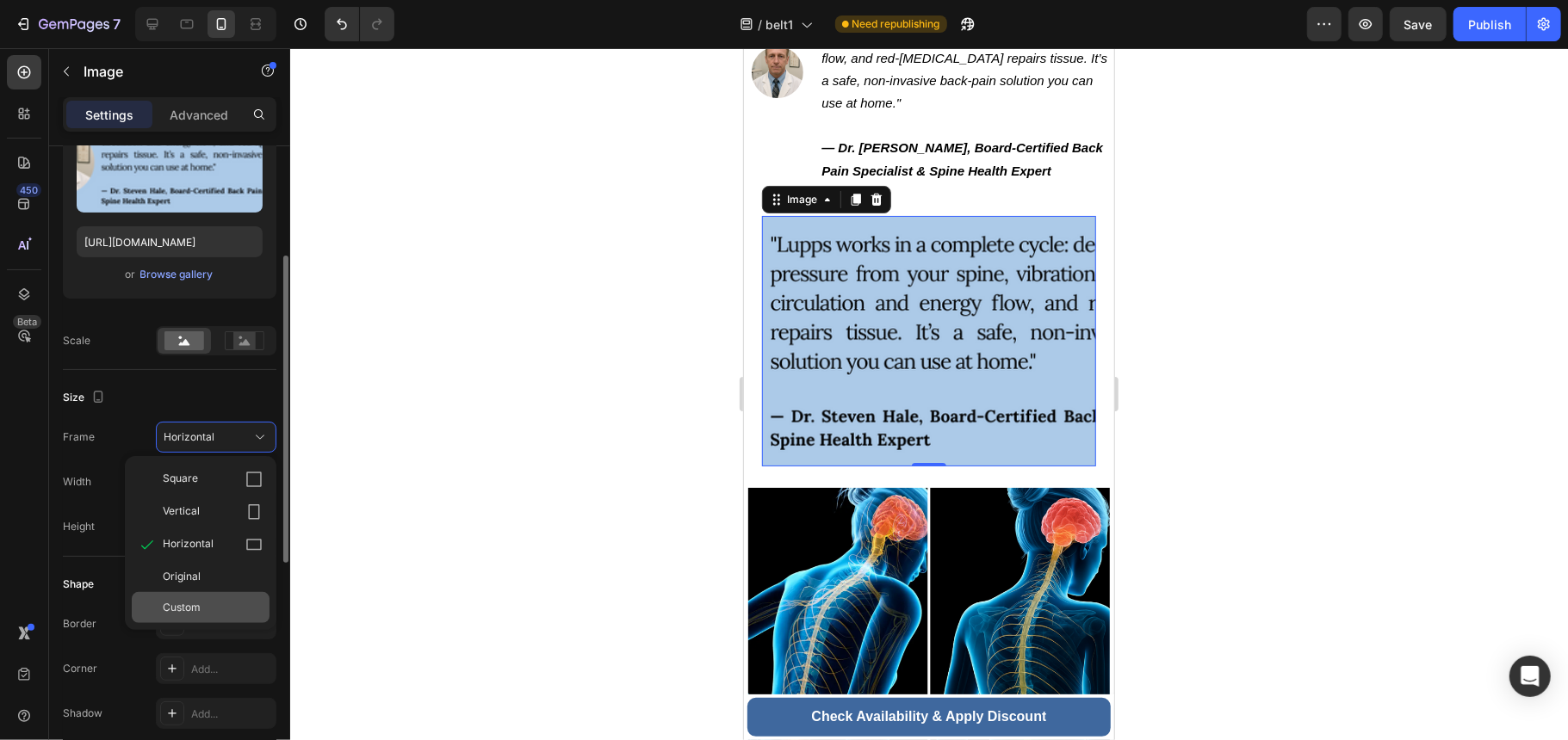
click at [238, 607] on div "Custom" at bounding box center [212, 607] width 100 height 16
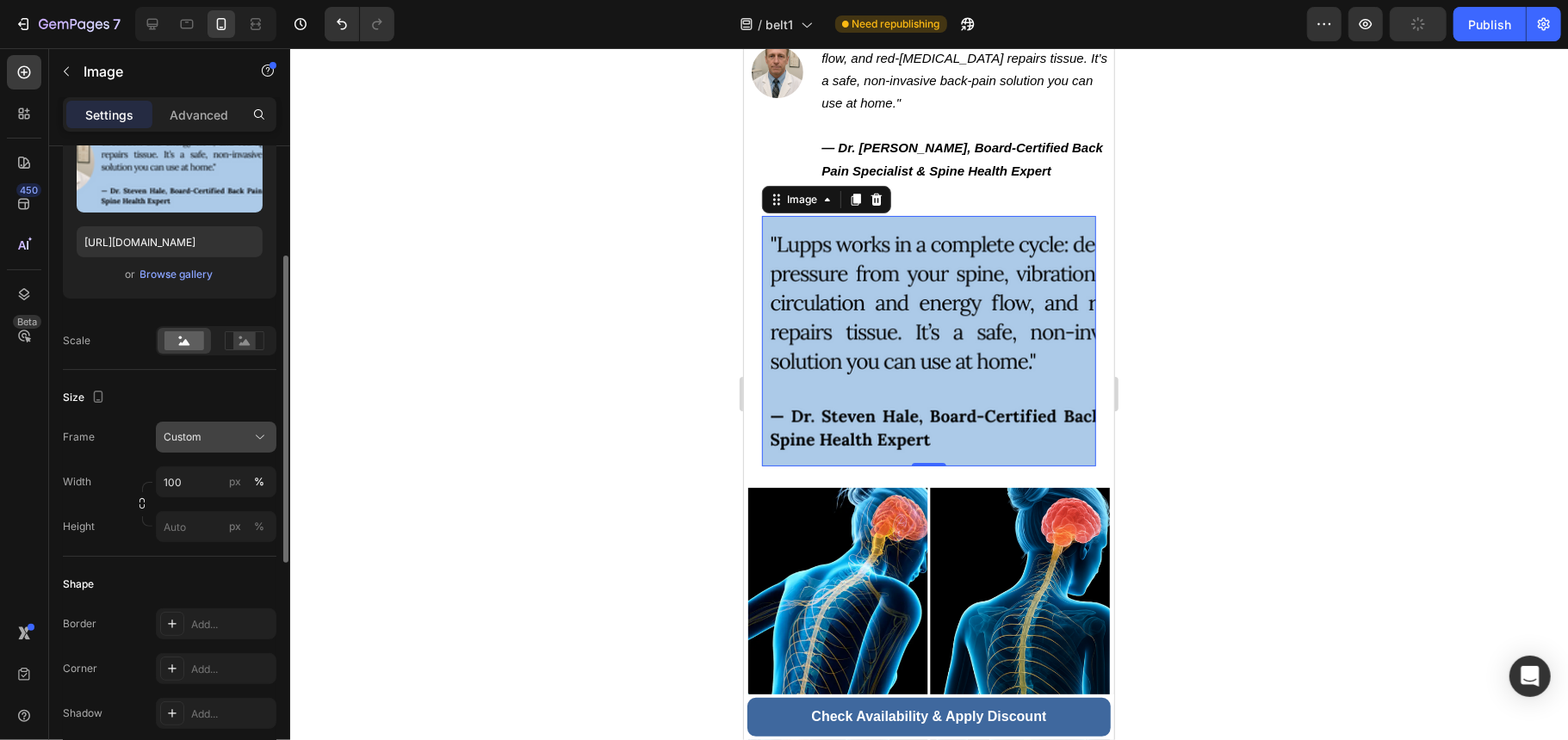
click at [202, 445] on div "Custom" at bounding box center [205, 437] width 84 height 16
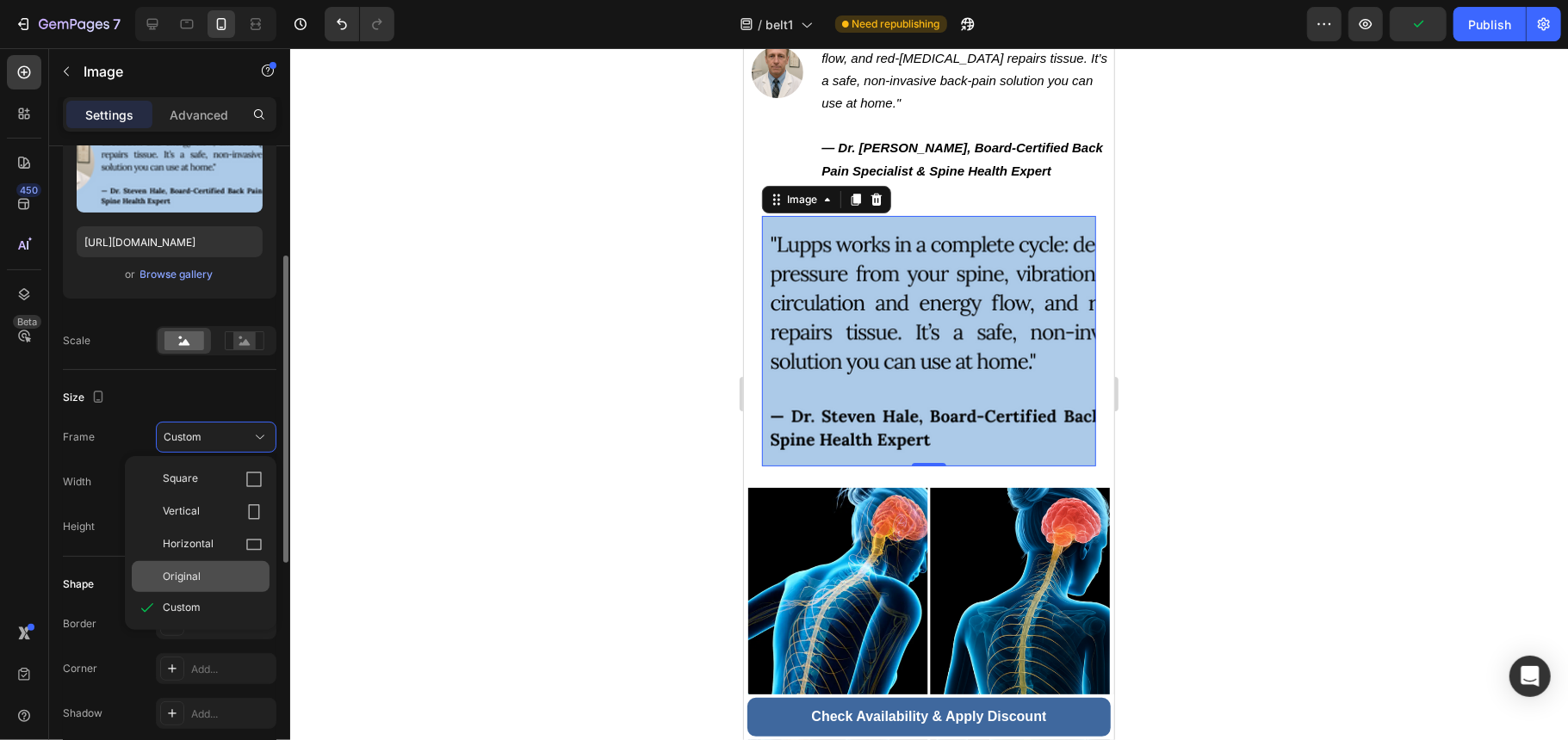
click at [216, 563] on div "Original" at bounding box center [201, 576] width 138 height 31
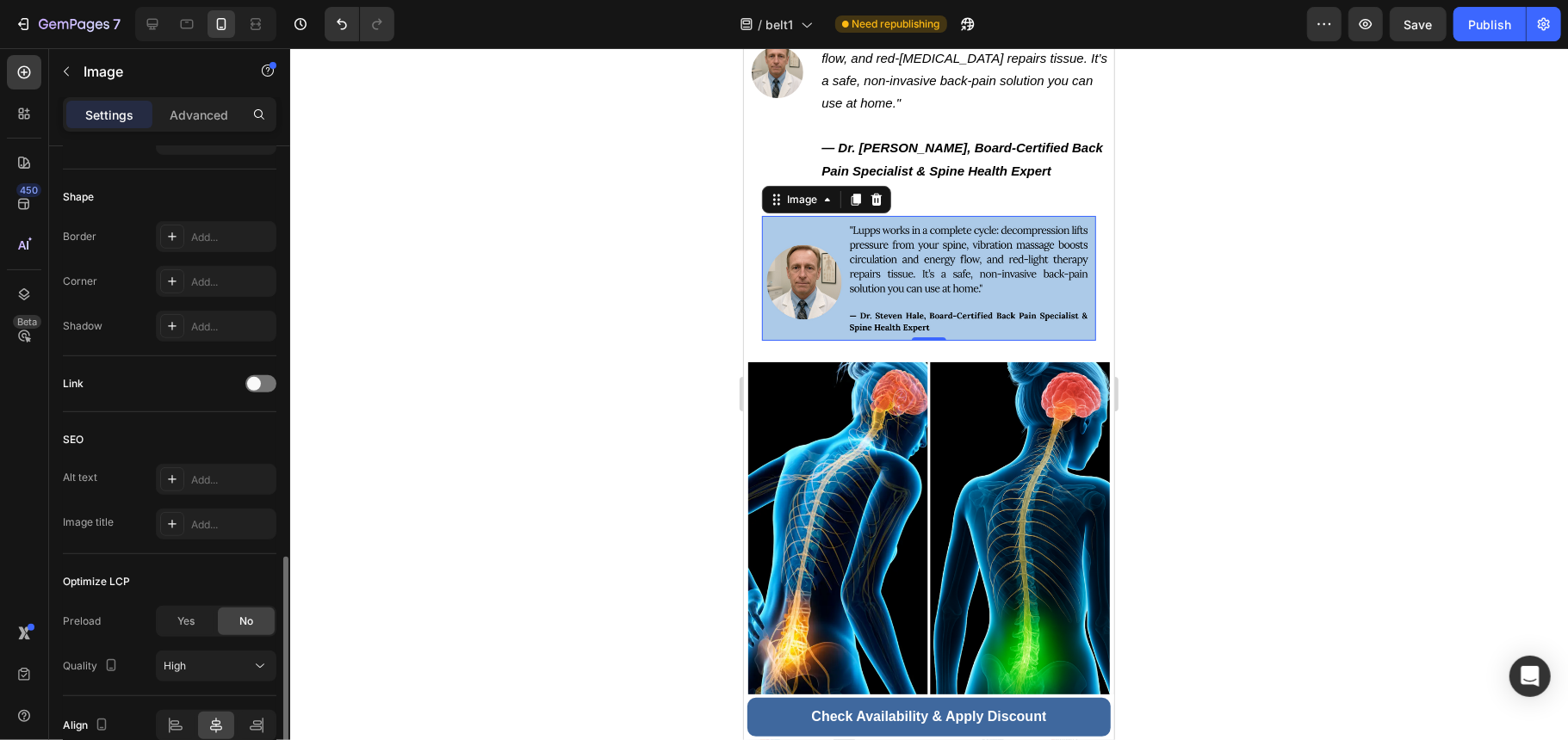
scroll to position [659, 0]
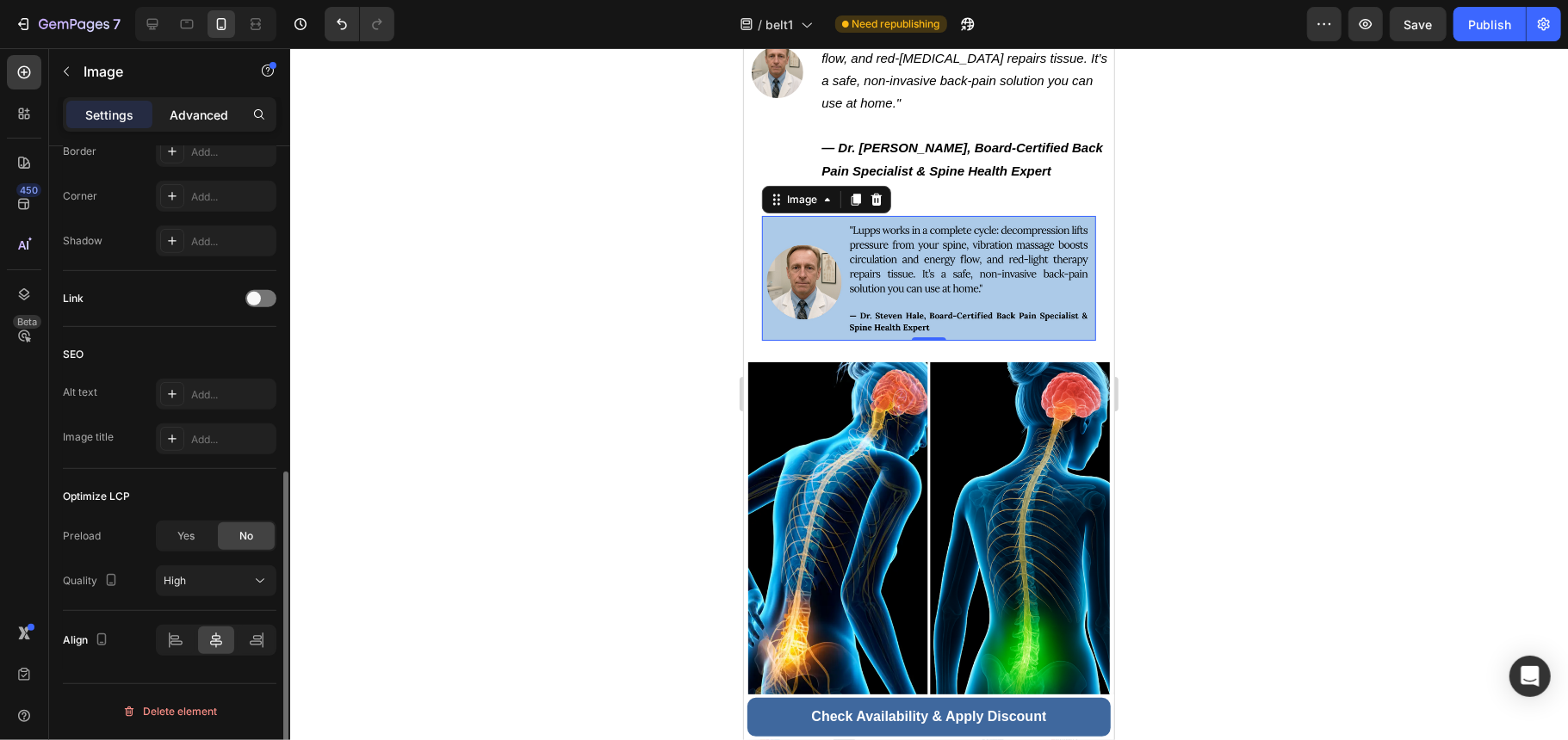
click at [194, 111] on p "Advanced" at bounding box center [199, 114] width 59 height 18
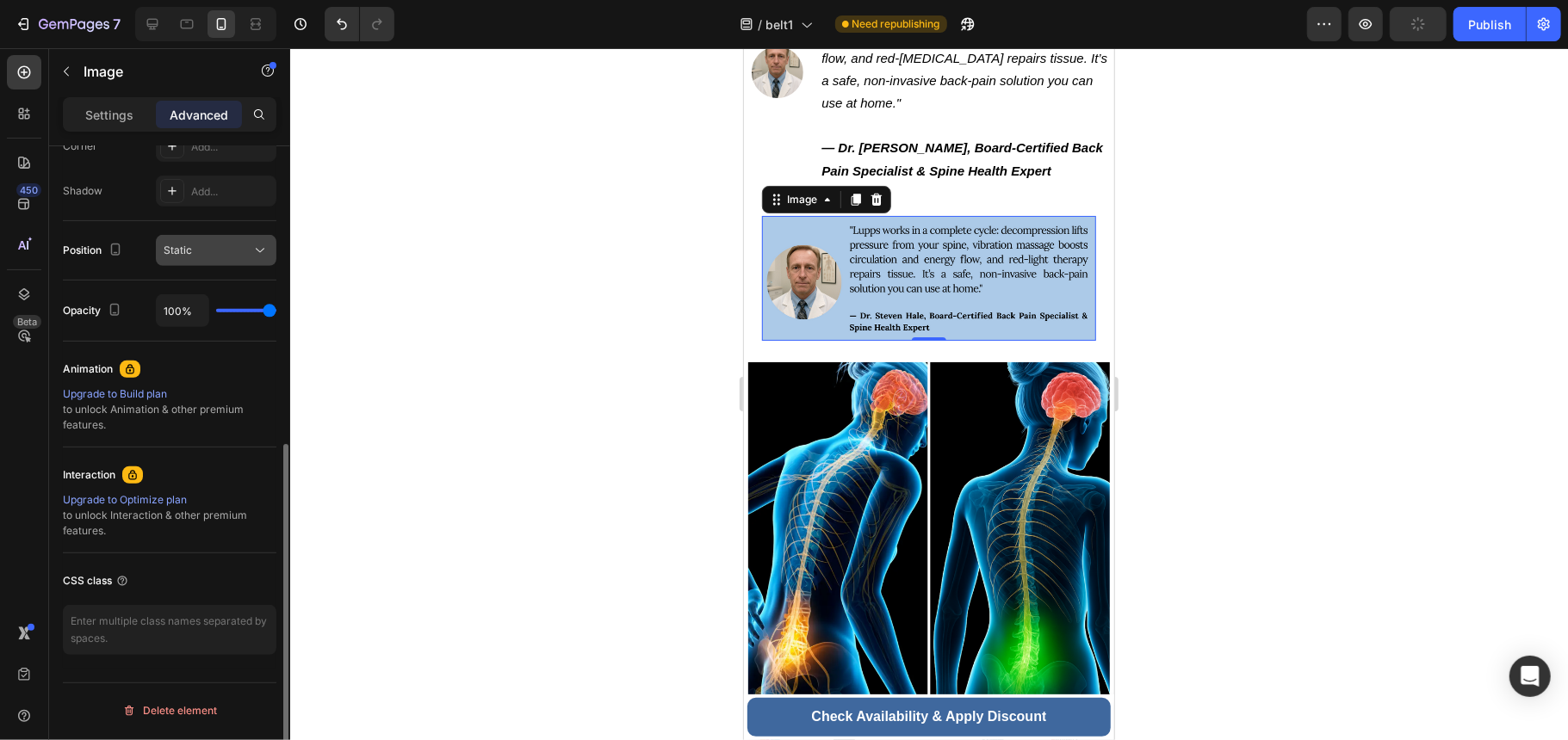
click at [226, 245] on div "Static" at bounding box center [207, 250] width 88 height 16
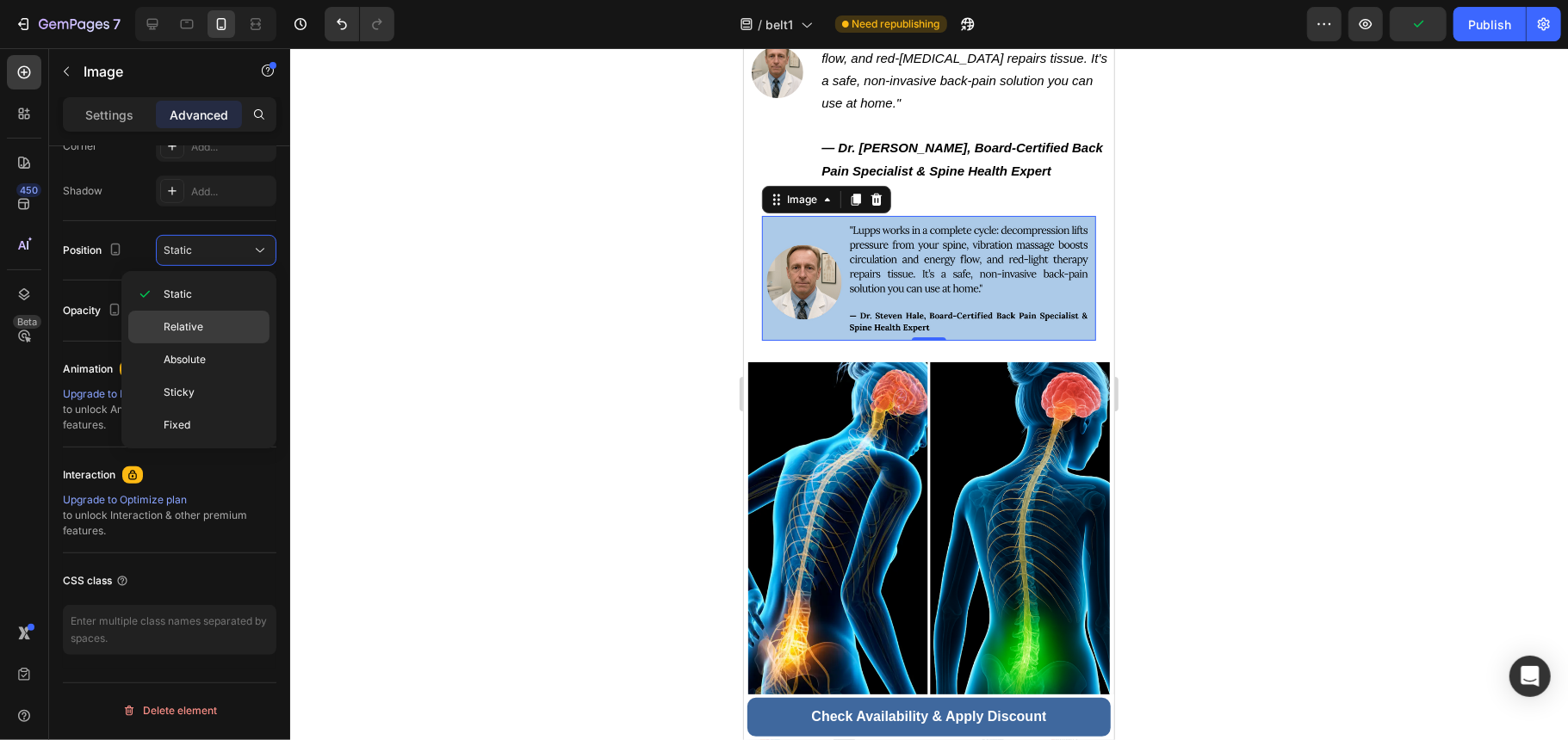
click at [249, 343] on div "Relative" at bounding box center [198, 359] width 141 height 33
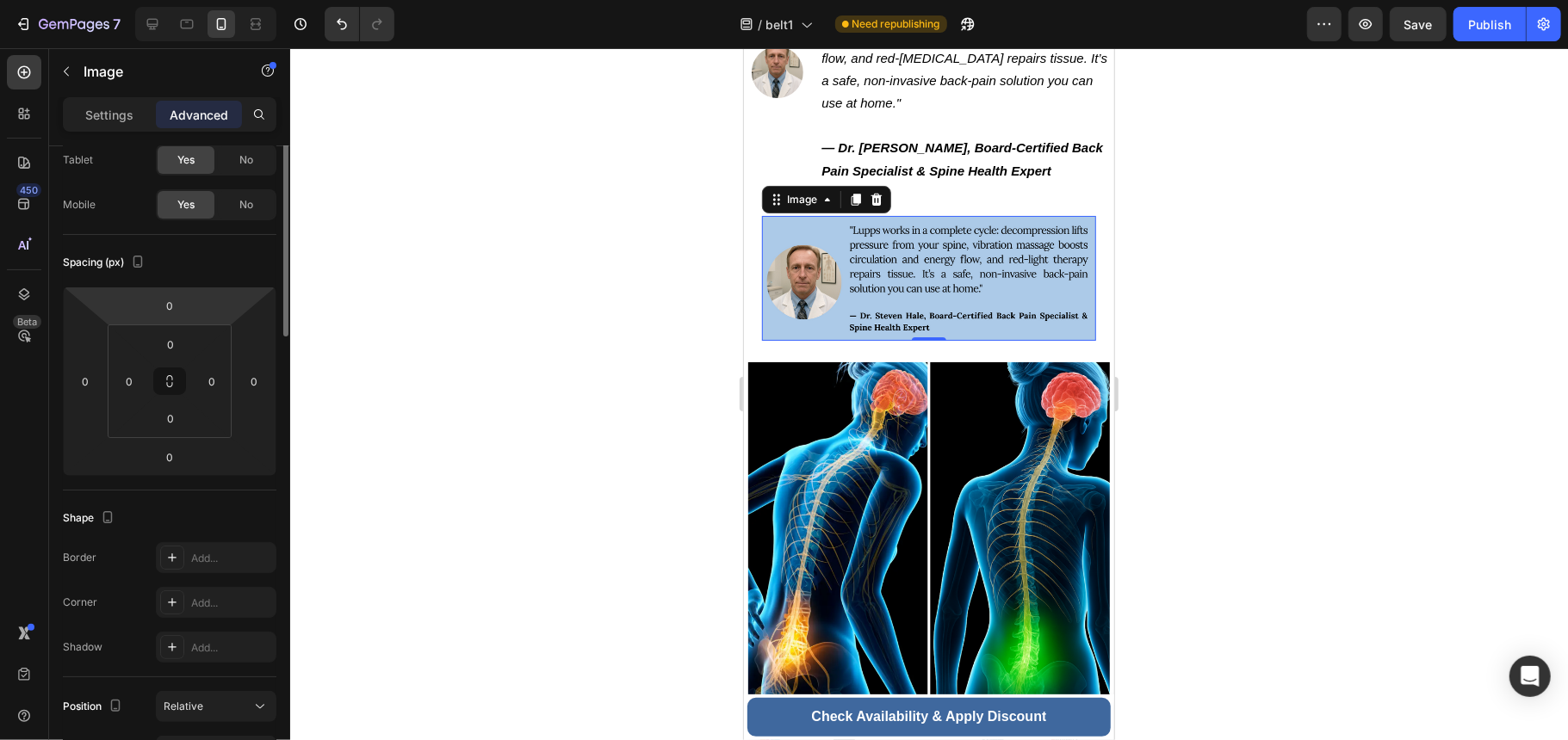
scroll to position [0, 0]
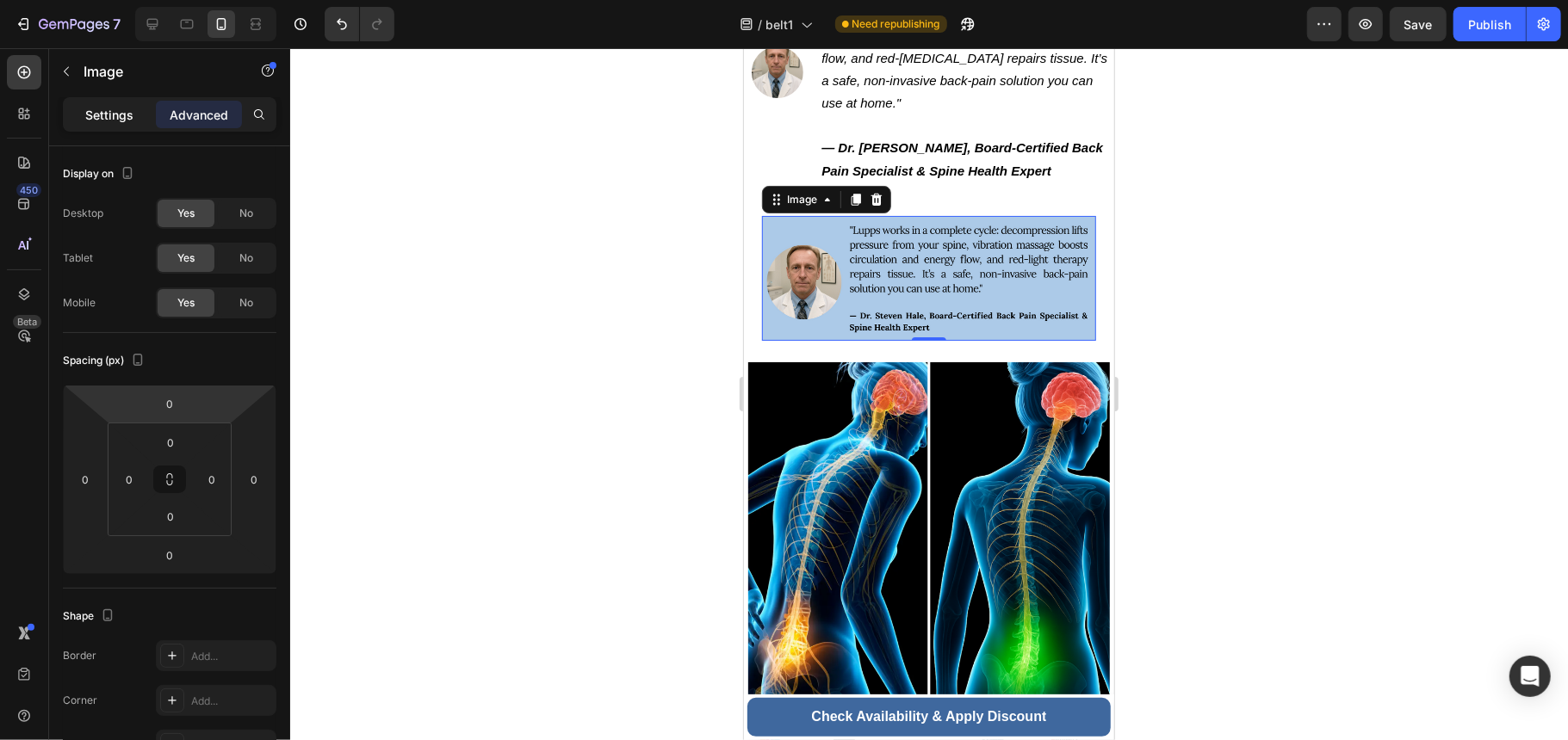
click at [110, 105] on p "Settings" at bounding box center [109, 114] width 49 height 18
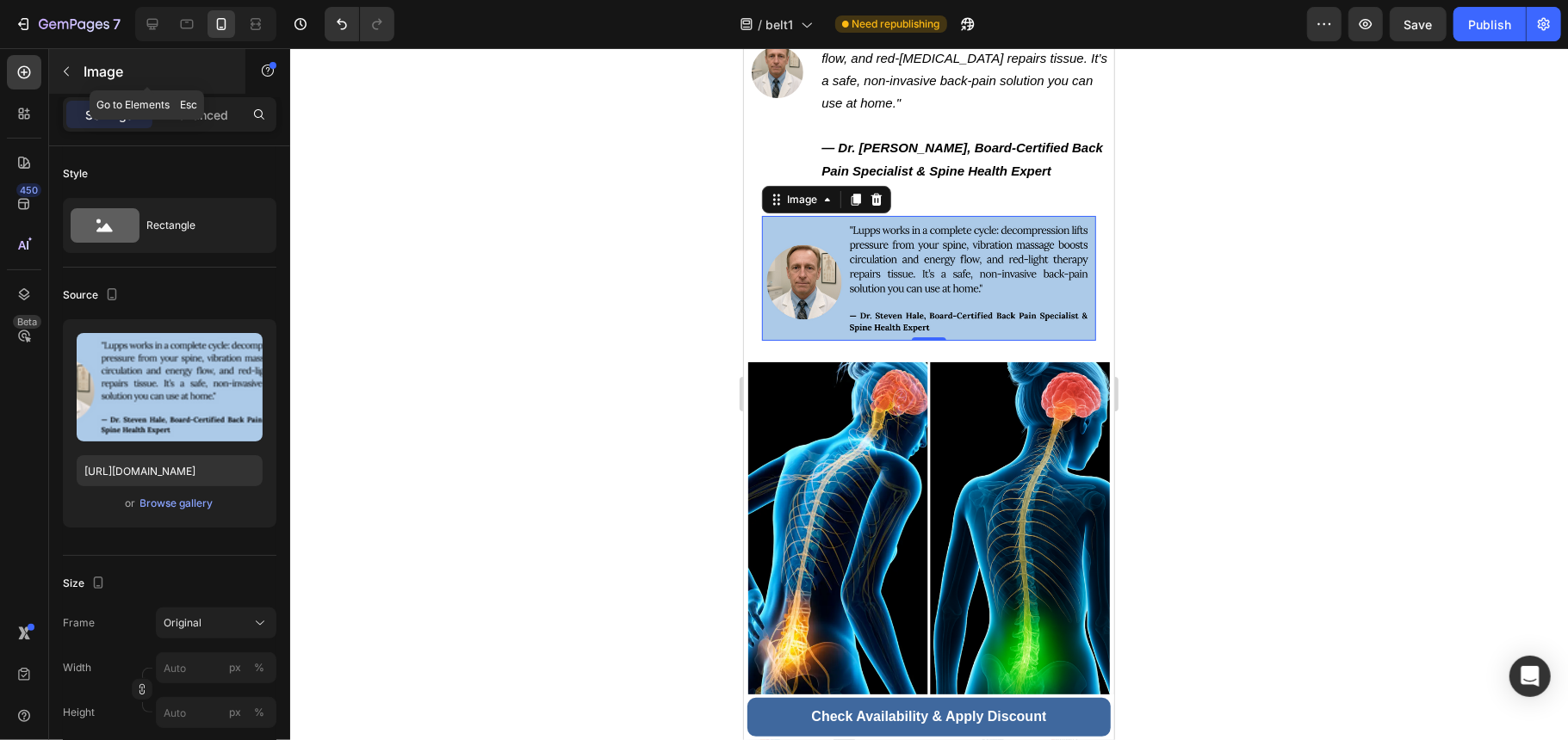
click at [94, 77] on p "Image" at bounding box center [156, 71] width 147 height 21
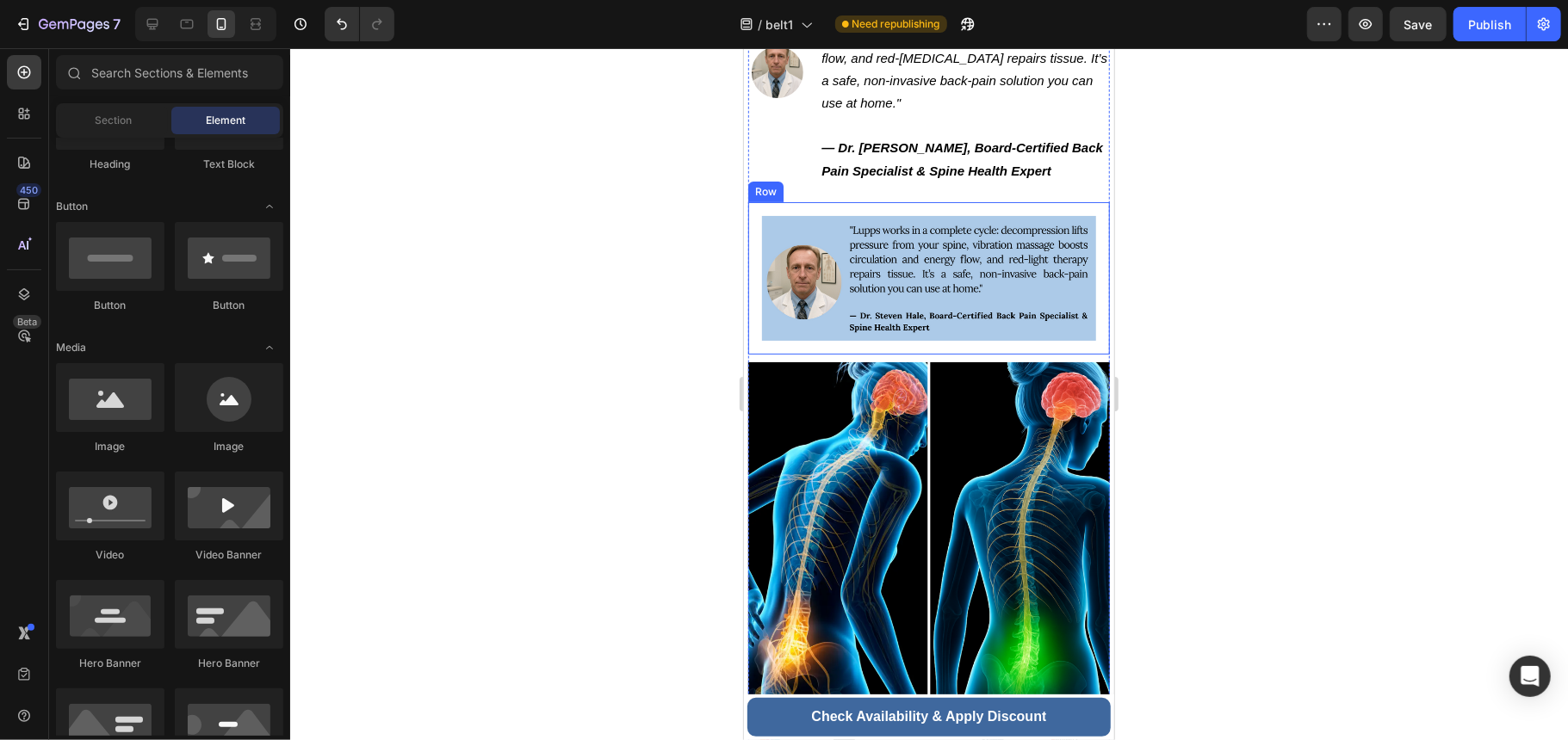
click at [826, 202] on div "Image Row" at bounding box center [928, 278] width 361 height 153
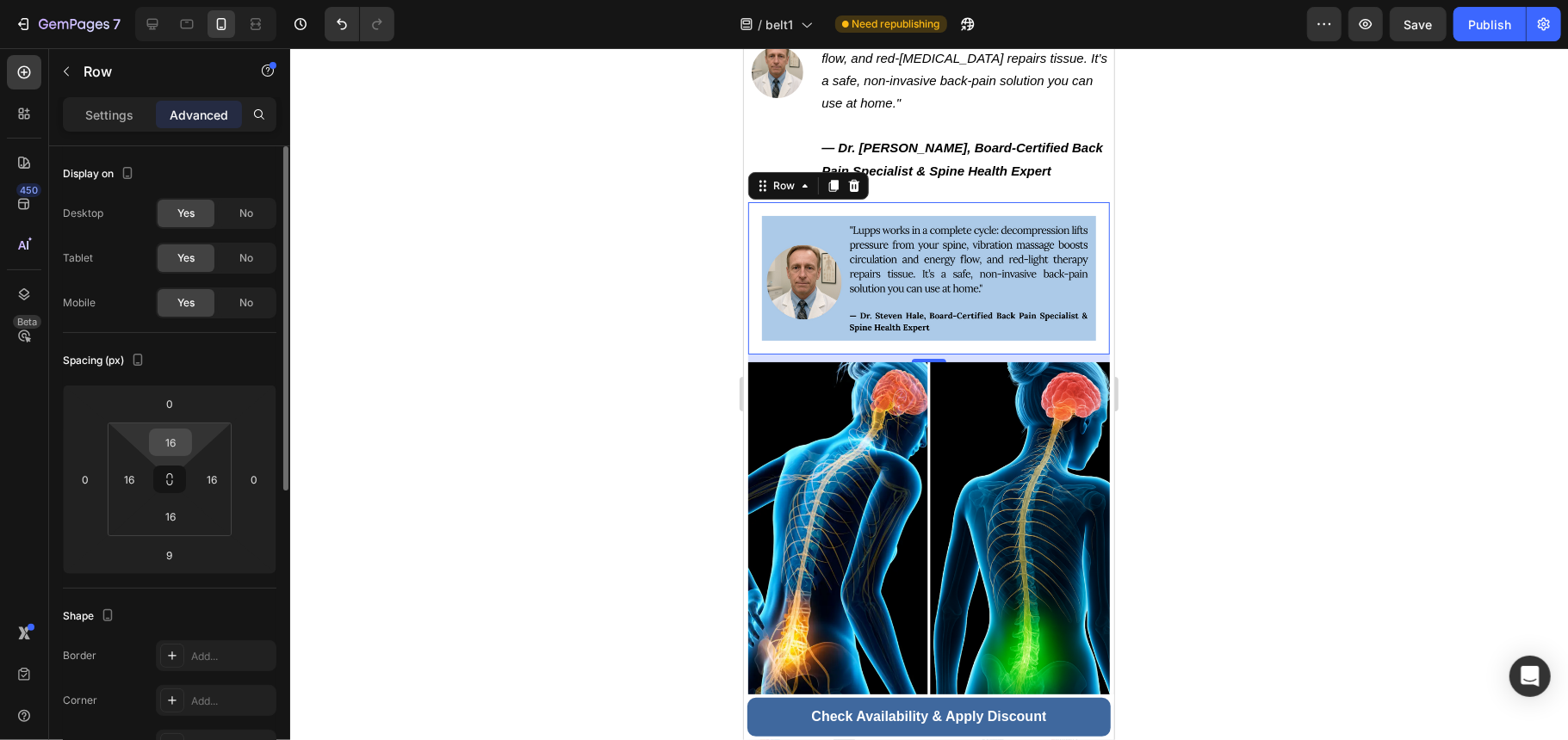
click at [186, 448] on div "16" at bounding box center [171, 442] width 43 height 28
click at [170, 438] on input "16" at bounding box center [170, 442] width 35 height 26
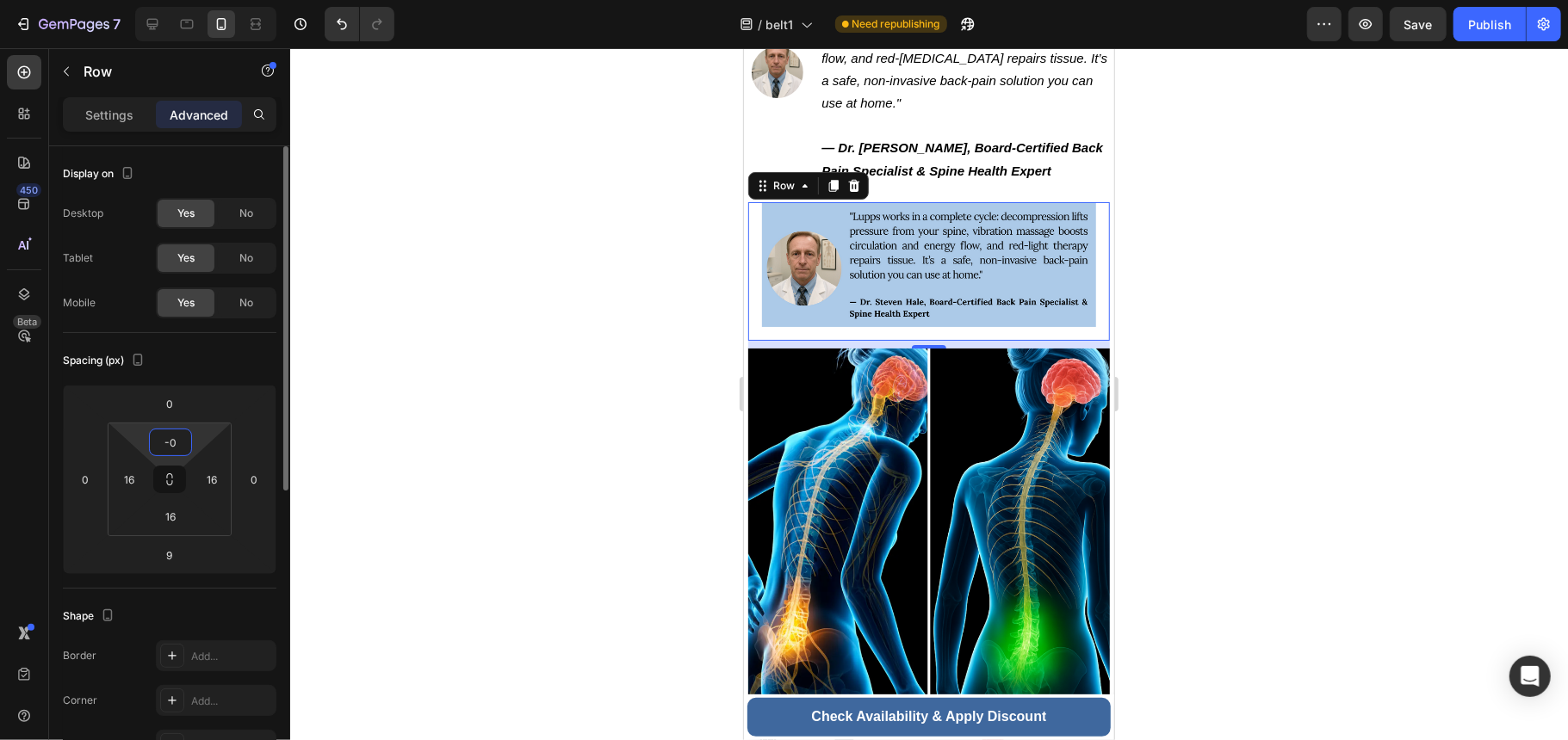
type input "-"
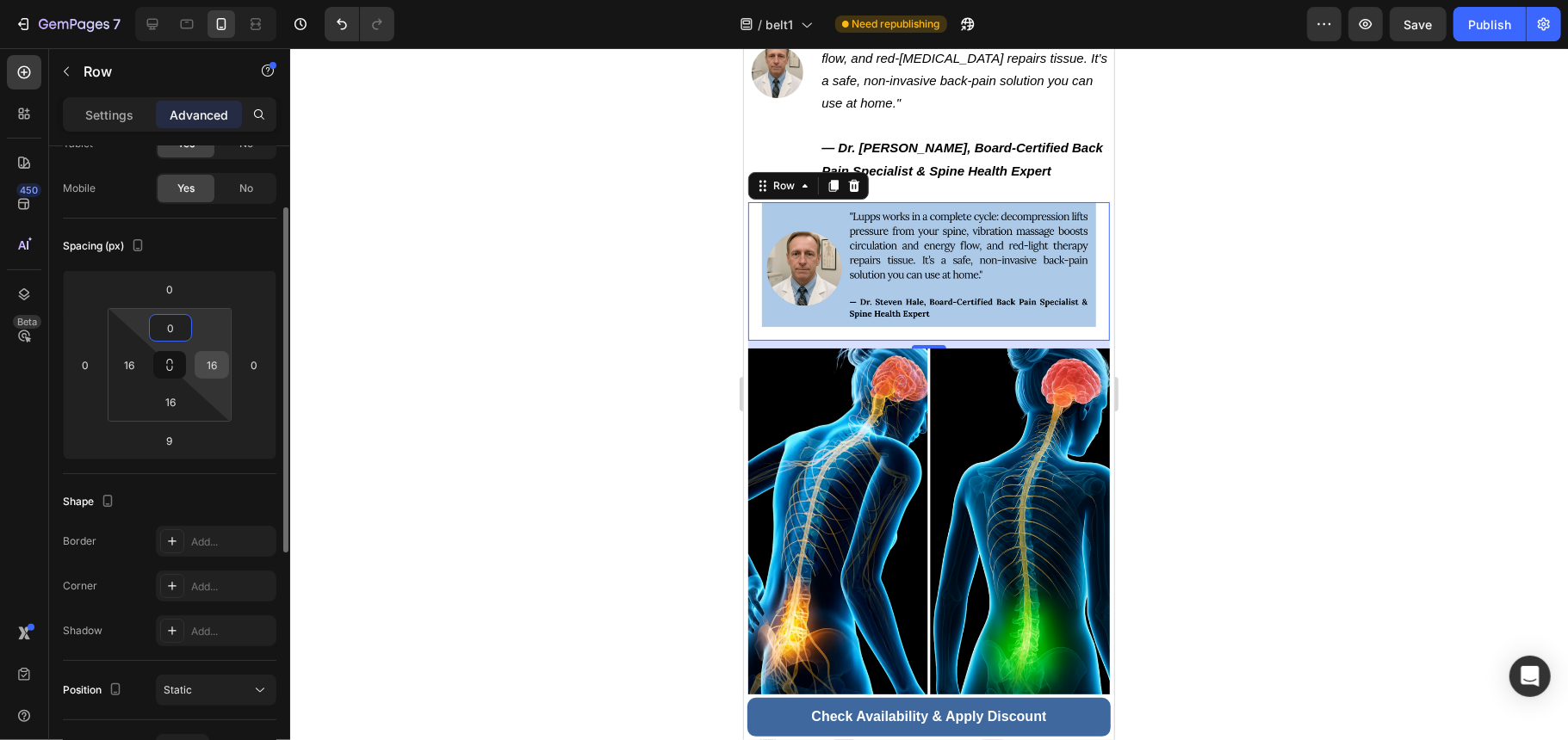
type input "0"
click at [220, 367] on input "16" at bounding box center [212, 365] width 26 height 26
type input "0"
click at [149, 75] on html "7 / belt1 Need republishing Preview Save Publish 450 Beta Sections(18) Elements…" at bounding box center [784, 37] width 1568 height 75
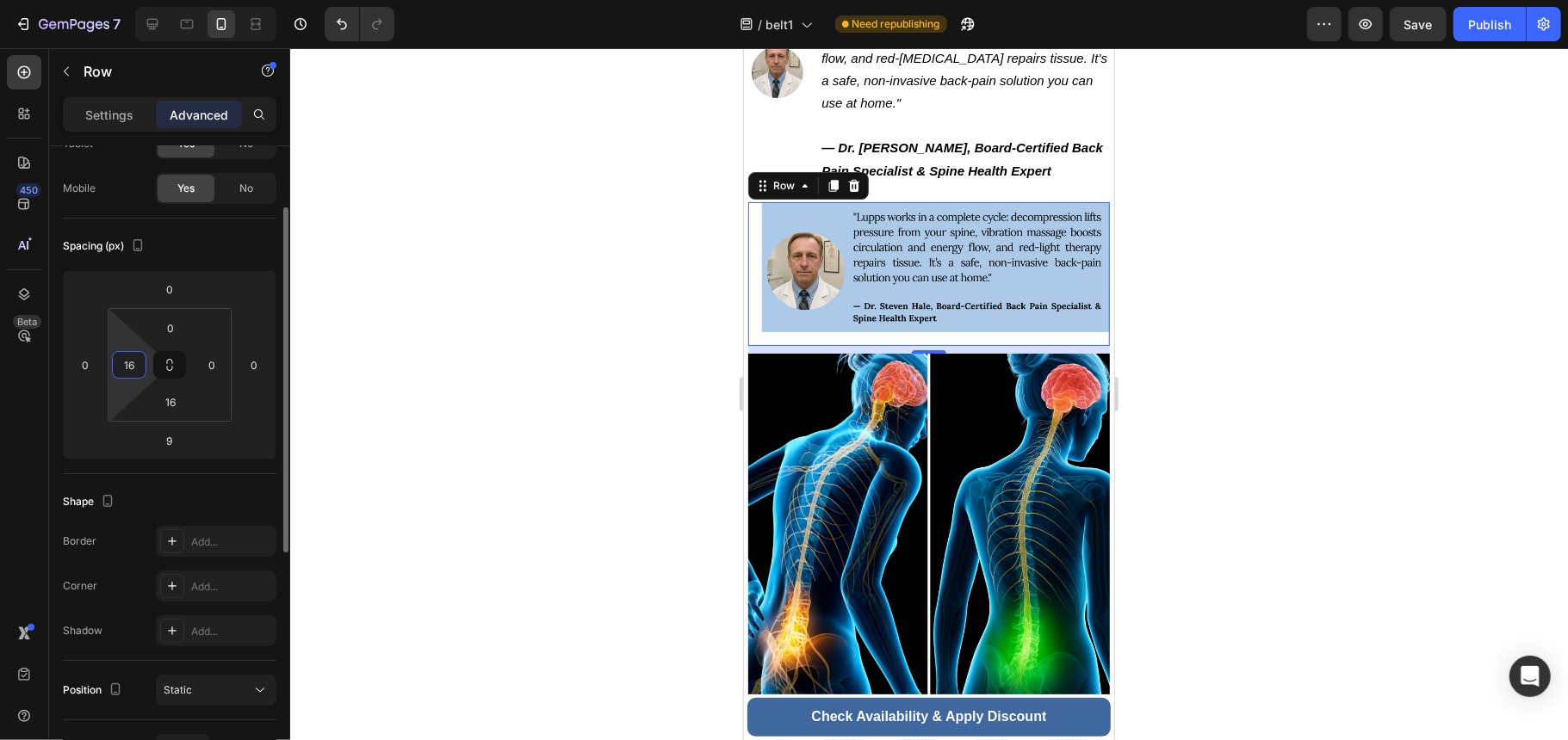
click at [145, 362] on div "16" at bounding box center [129, 365] width 35 height 28
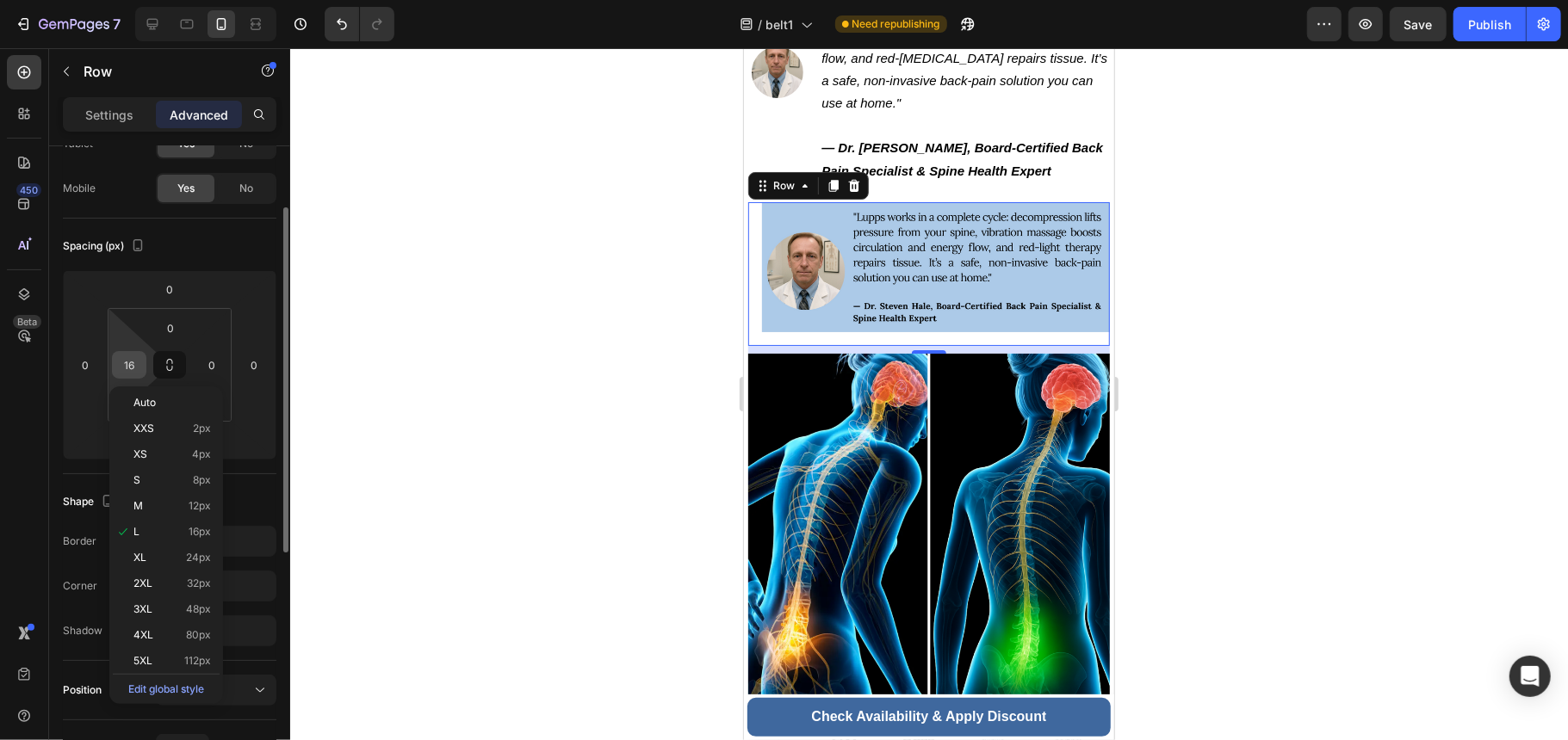
click at [135, 365] on input "16" at bounding box center [130, 365] width 26 height 26
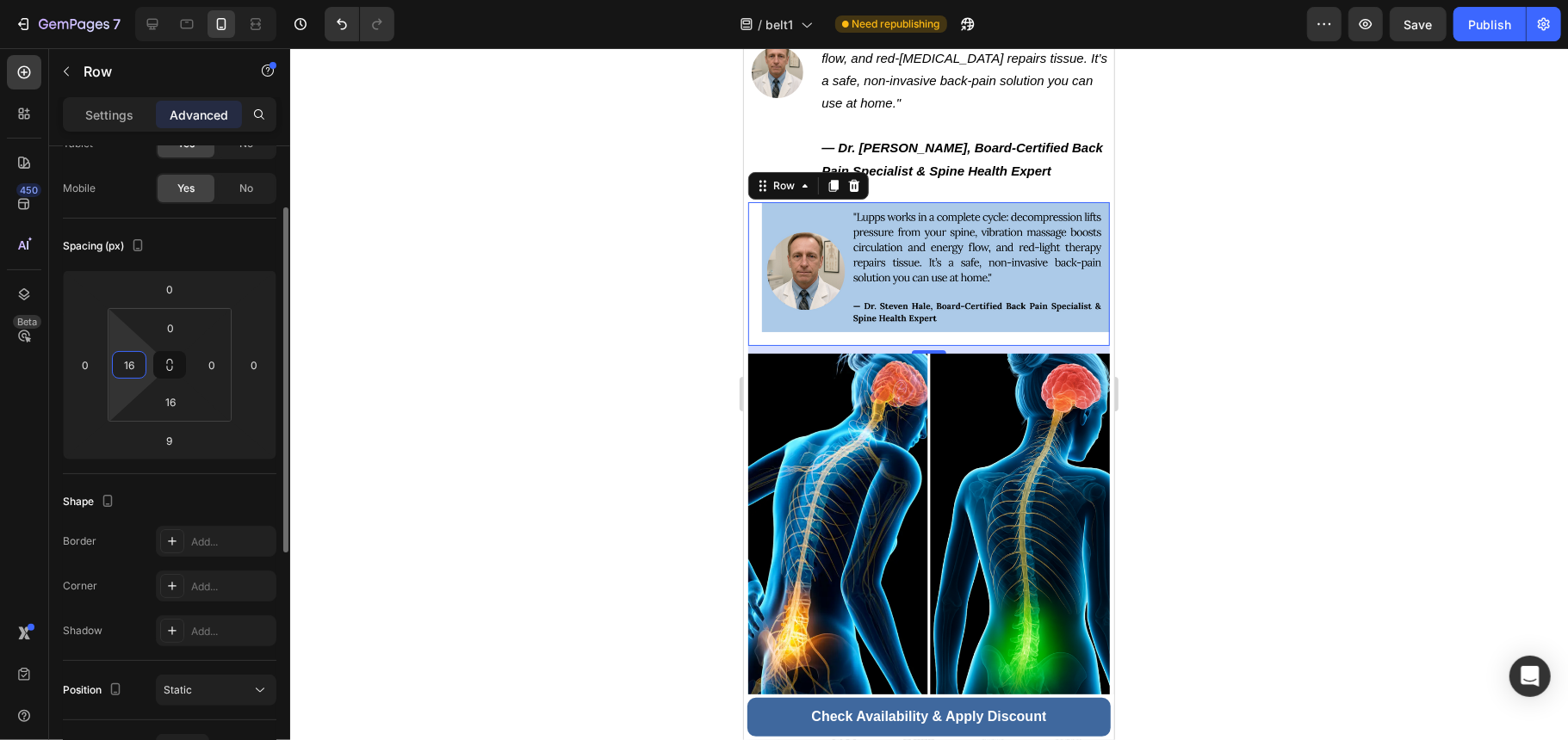
click at [135, 365] on input "16" at bounding box center [130, 365] width 26 height 26
type input "0"
click at [189, 412] on div "16" at bounding box center [171, 402] width 43 height 28
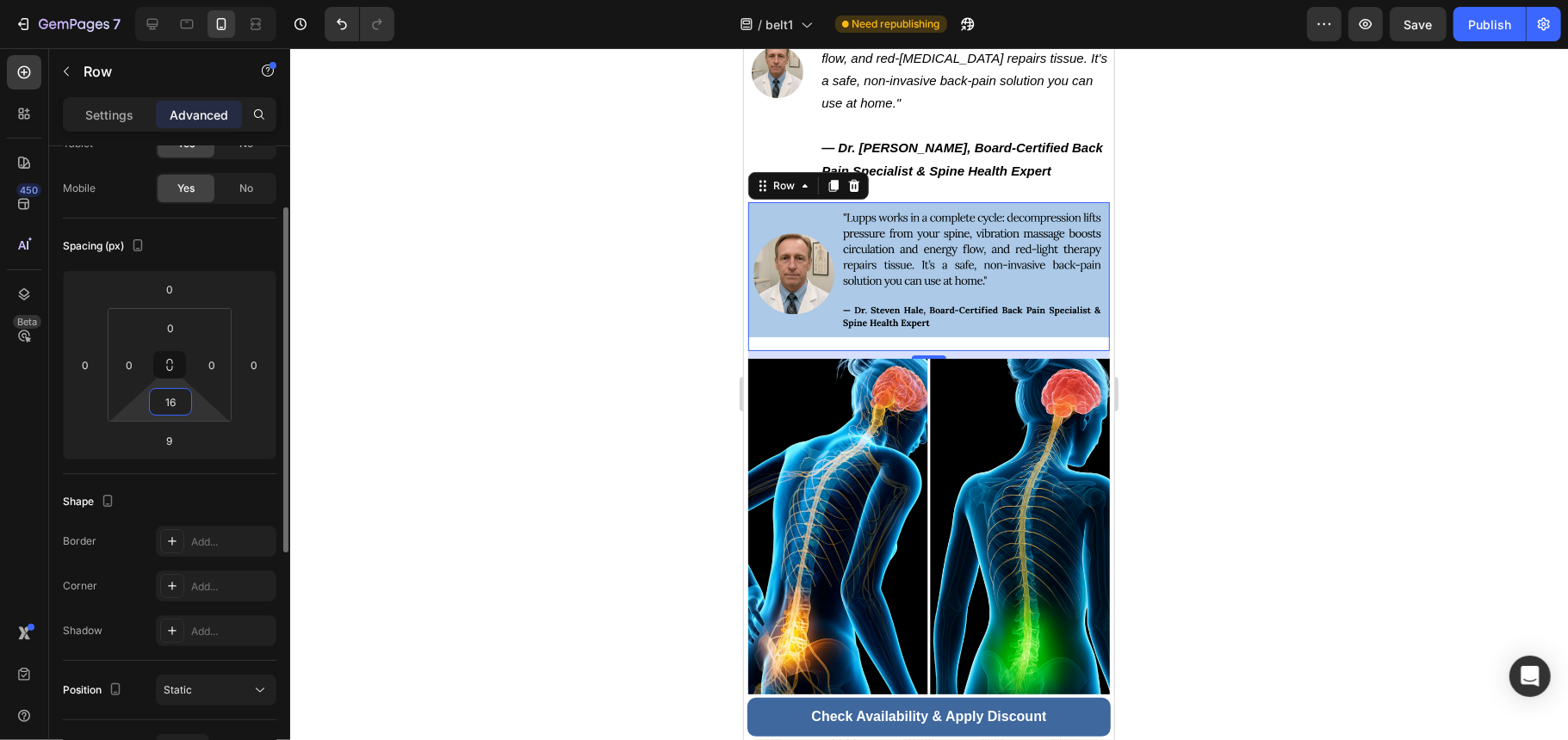
click at [169, 407] on input "16" at bounding box center [170, 402] width 35 height 26
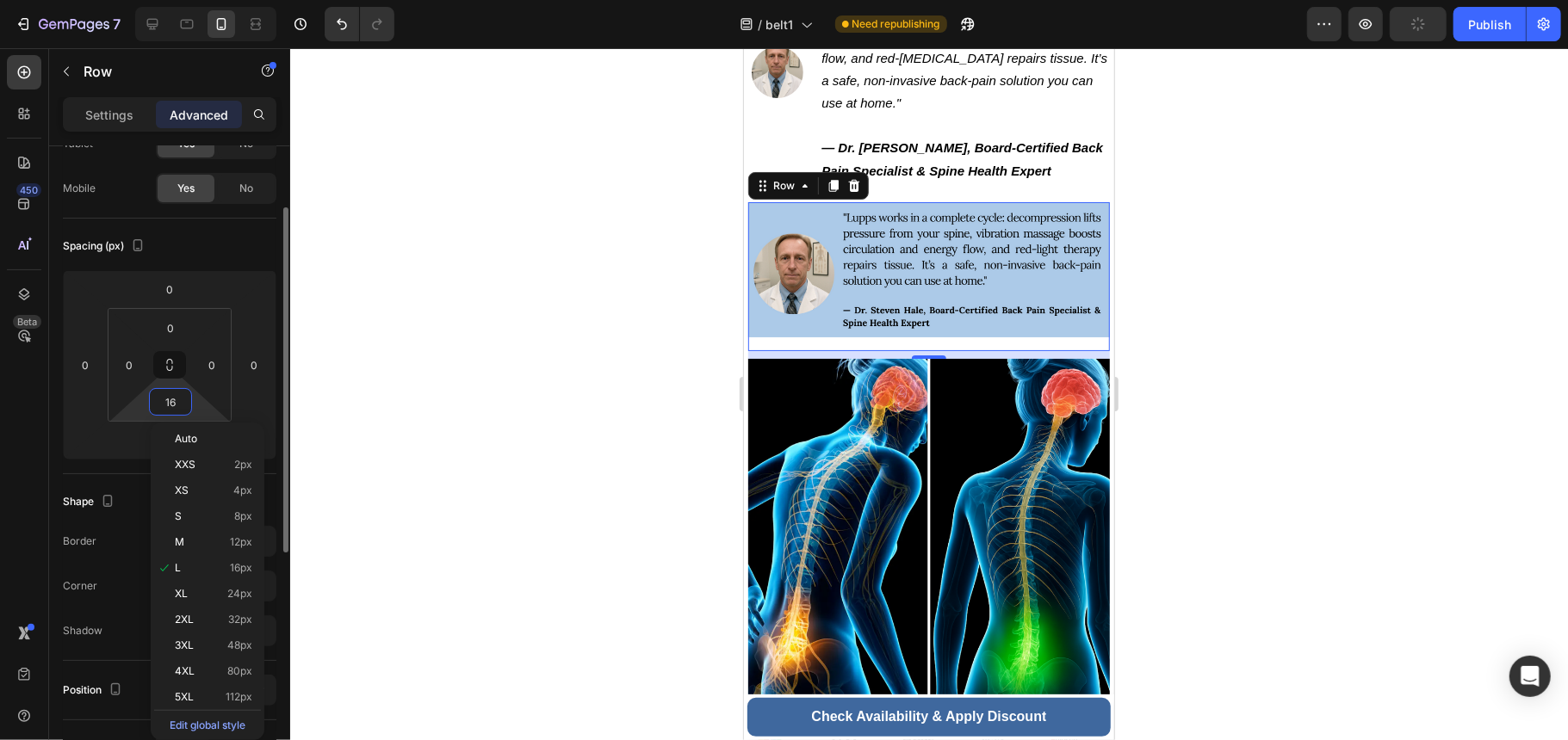
type input "0"
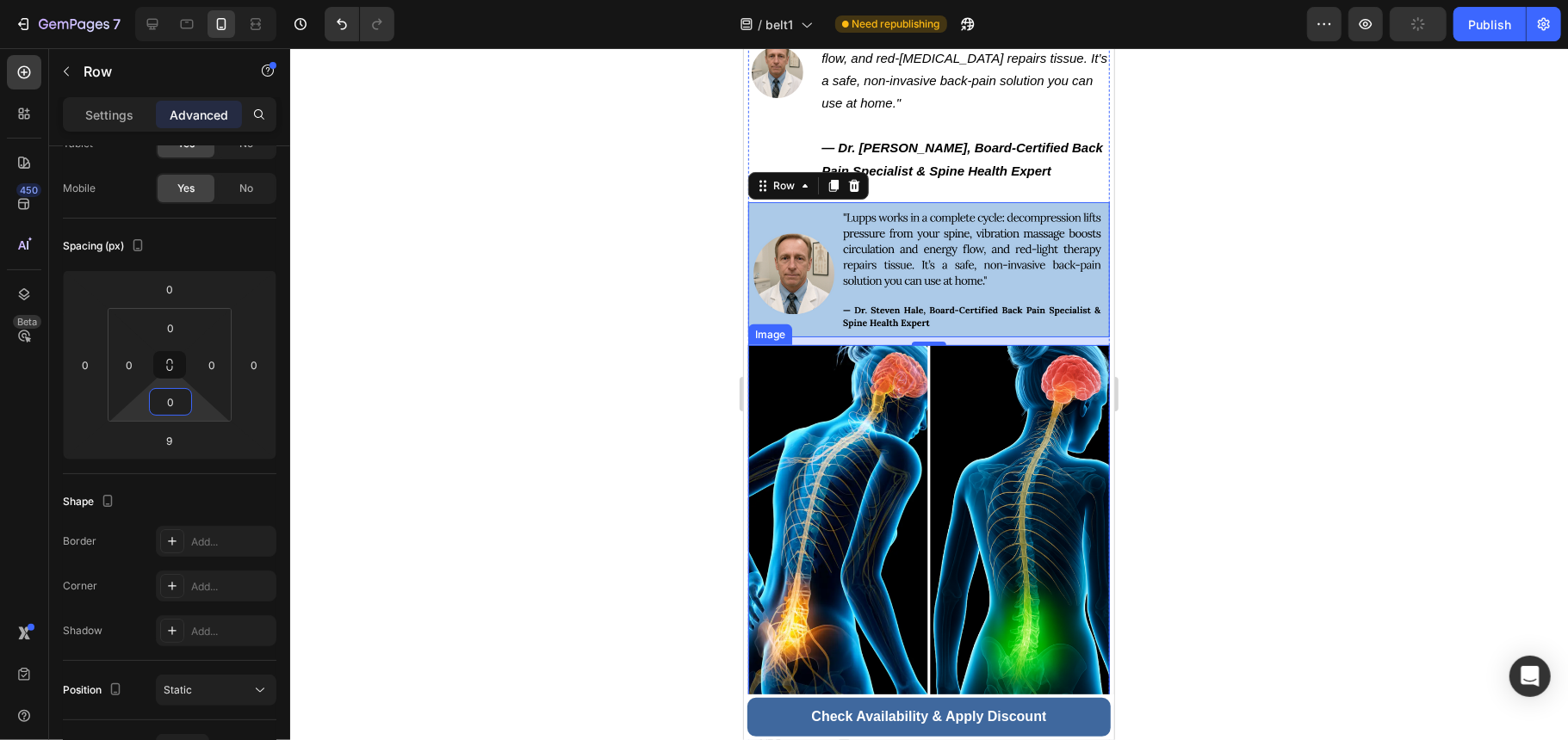
click at [1028, 394] on img at bounding box center [928, 524] width 361 height 361
